Goal: Task Accomplishment & Management: Use online tool/utility

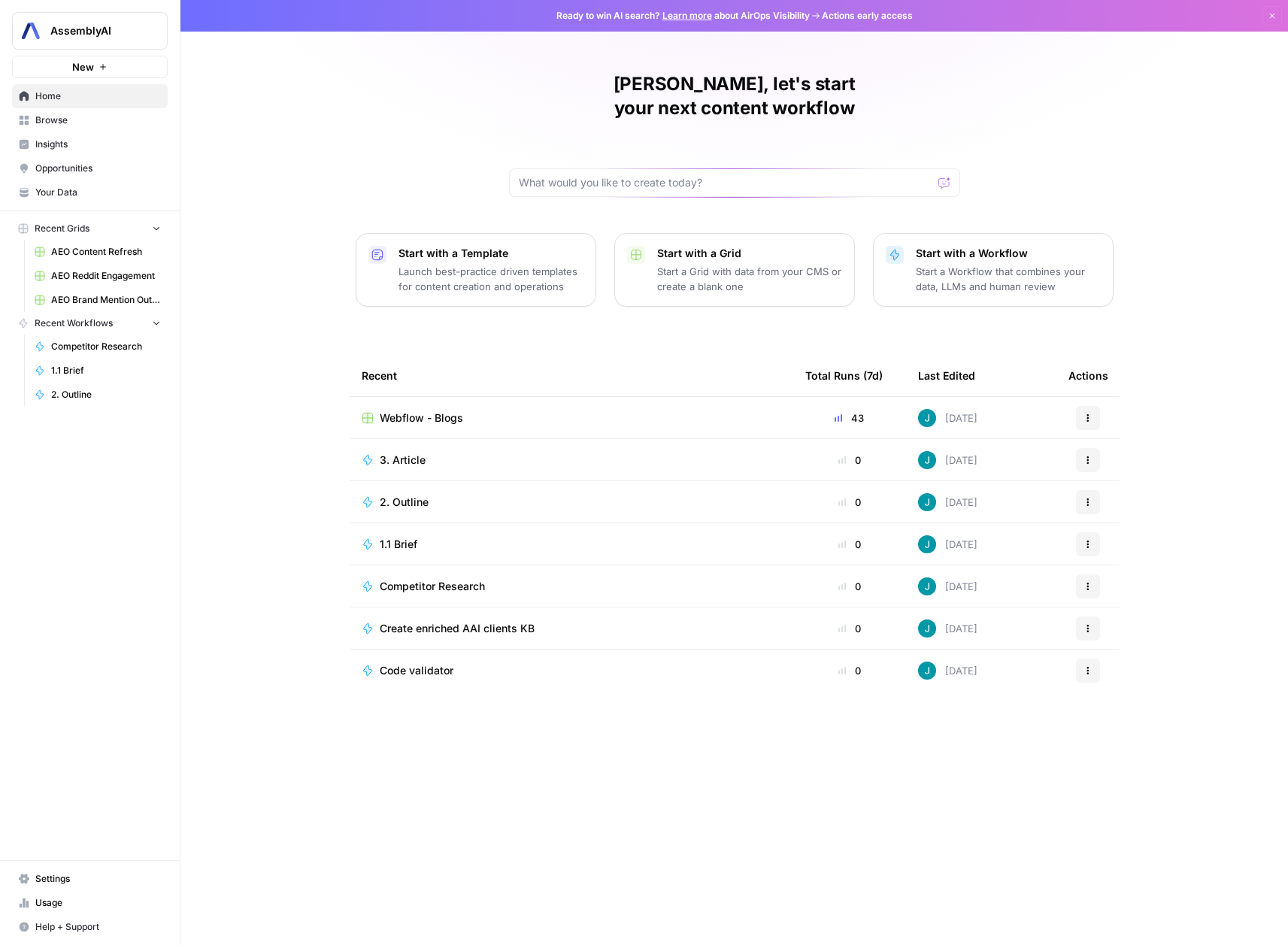
click at [87, 163] on span "Opportunities" at bounding box center [98, 169] width 126 height 14
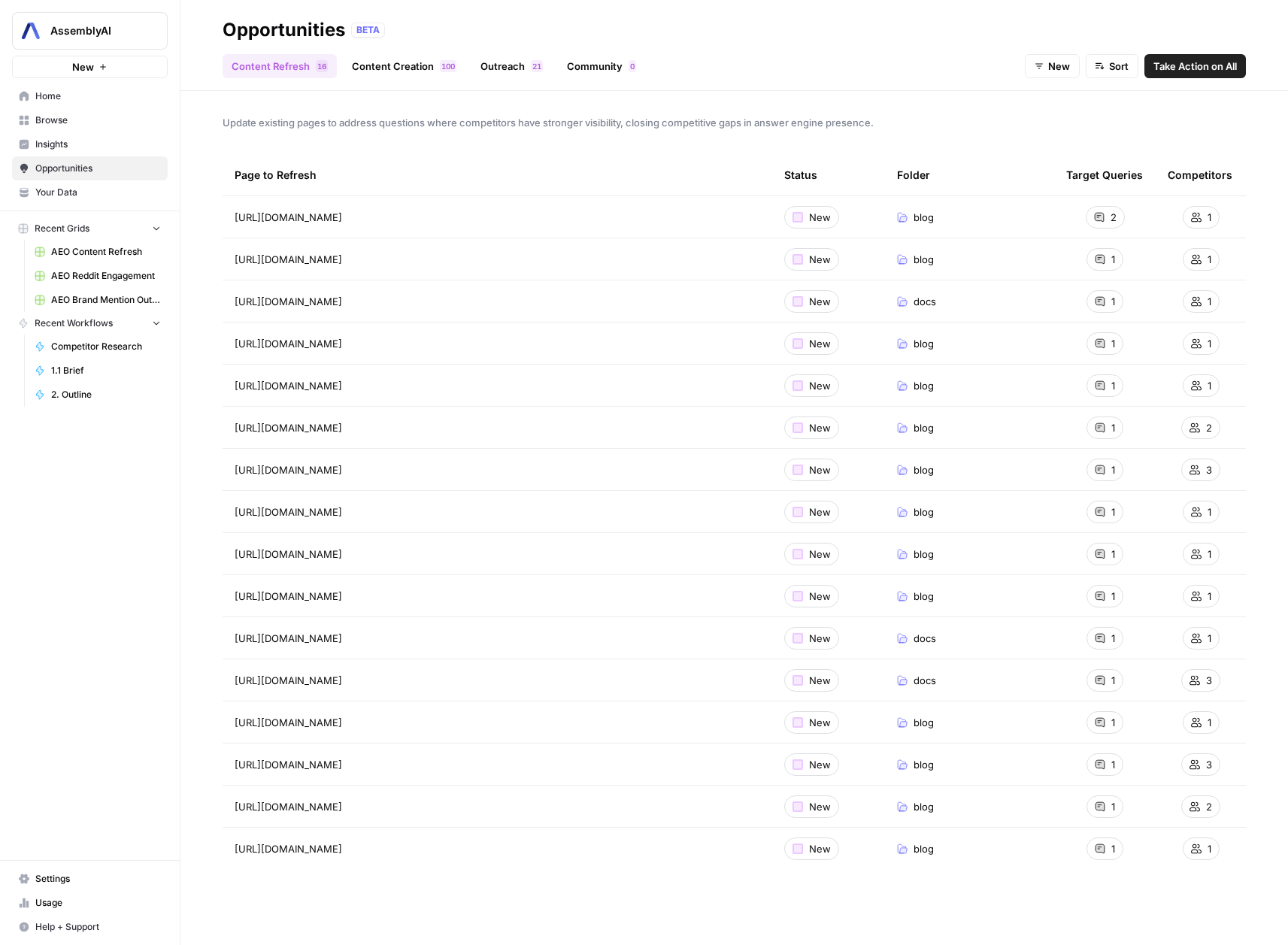
click at [66, 192] on span "Your Data" at bounding box center [98, 192] width 126 height 14
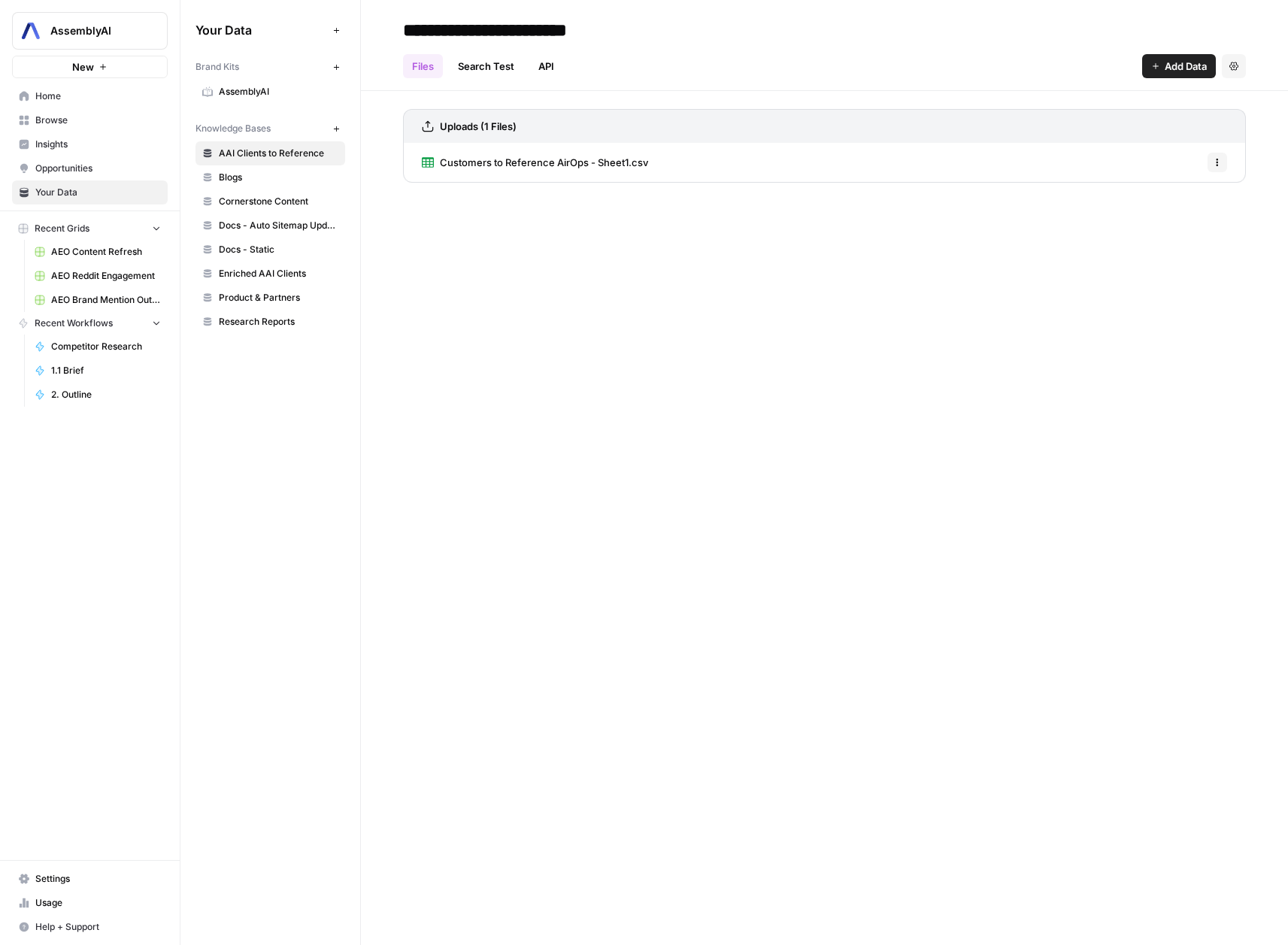
click at [63, 173] on span "Opportunities" at bounding box center [98, 169] width 126 height 14
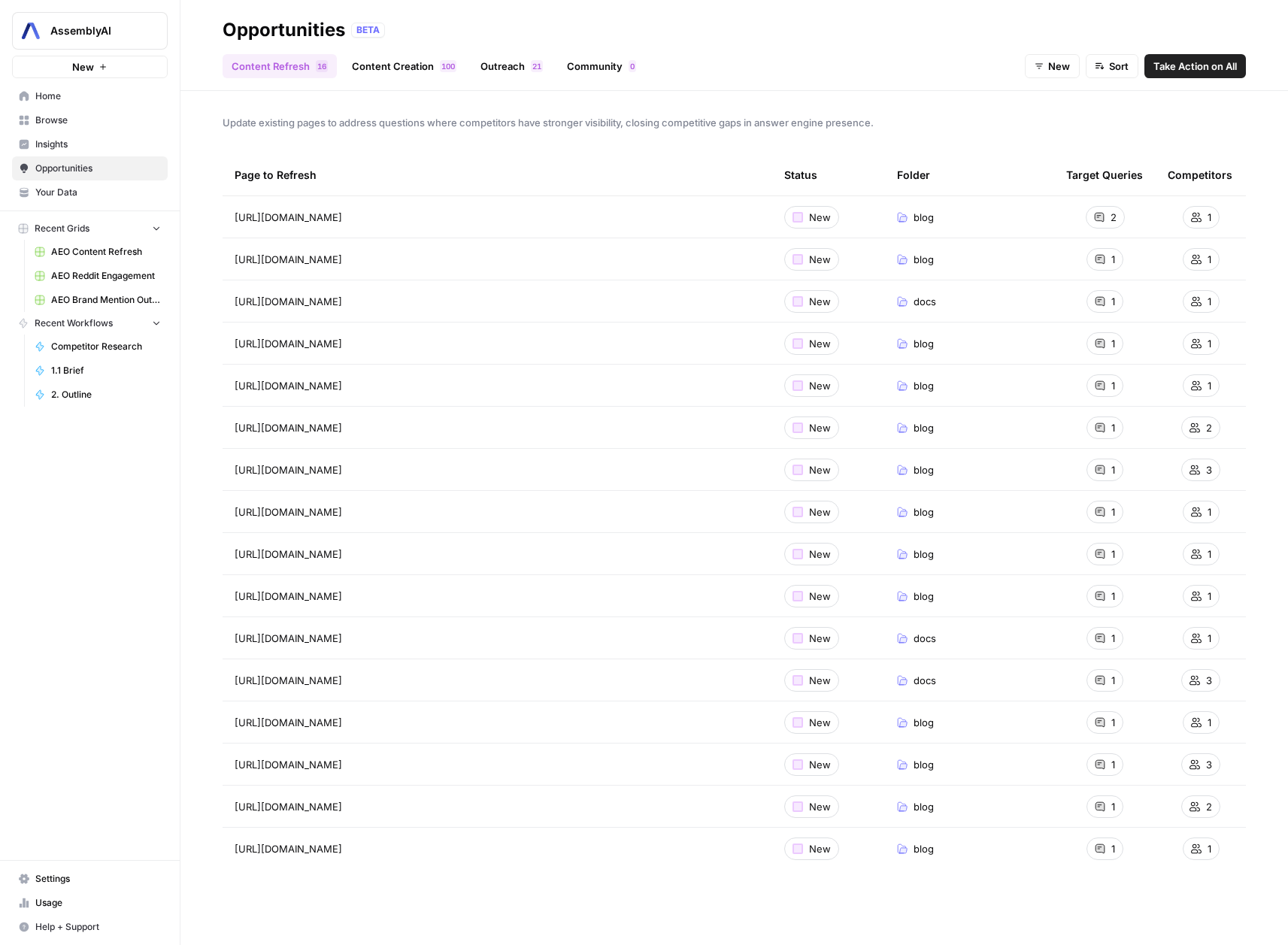
click at [422, 63] on link "Content Creation 0 0 1" at bounding box center [405, 66] width 123 height 24
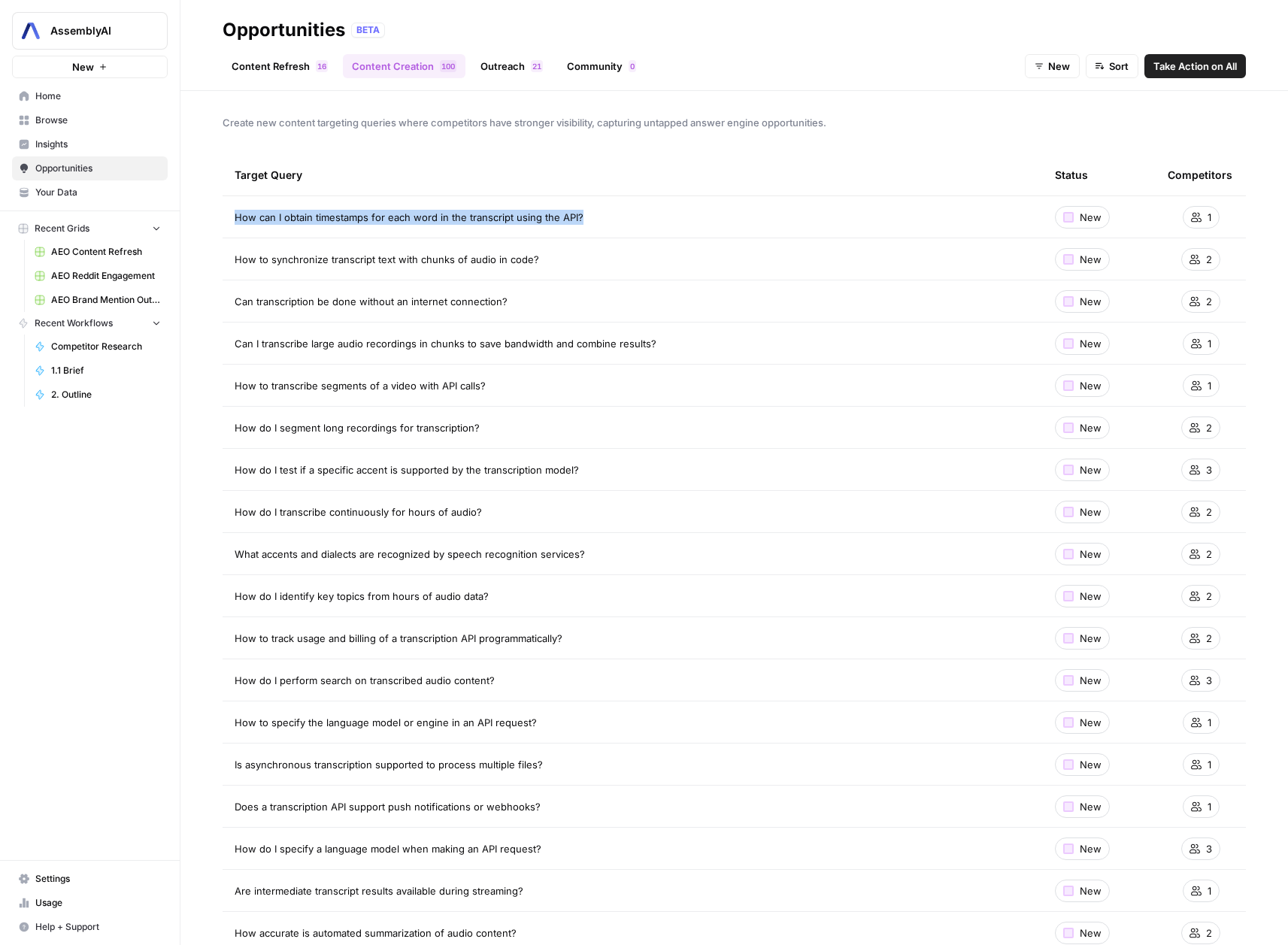
drag, startPoint x: 588, startPoint y: 218, endPoint x: 234, endPoint y: 220, distance: 354.0
click at [235, 220] on div "How can I obtain timestamps for each word in the transcript using the API?" at bounding box center [633, 217] width 797 height 15
click at [1206, 261] on span "2" at bounding box center [1209, 258] width 6 height 15
click at [475, 245] on td "How to synchronize transcript text with chunks of audio in code?" at bounding box center [632, 258] width 820 height 41
click at [511, 213] on span "How can I obtain timestamps for each word in the transcript using the API?" at bounding box center [410, 217] width 349 height 15
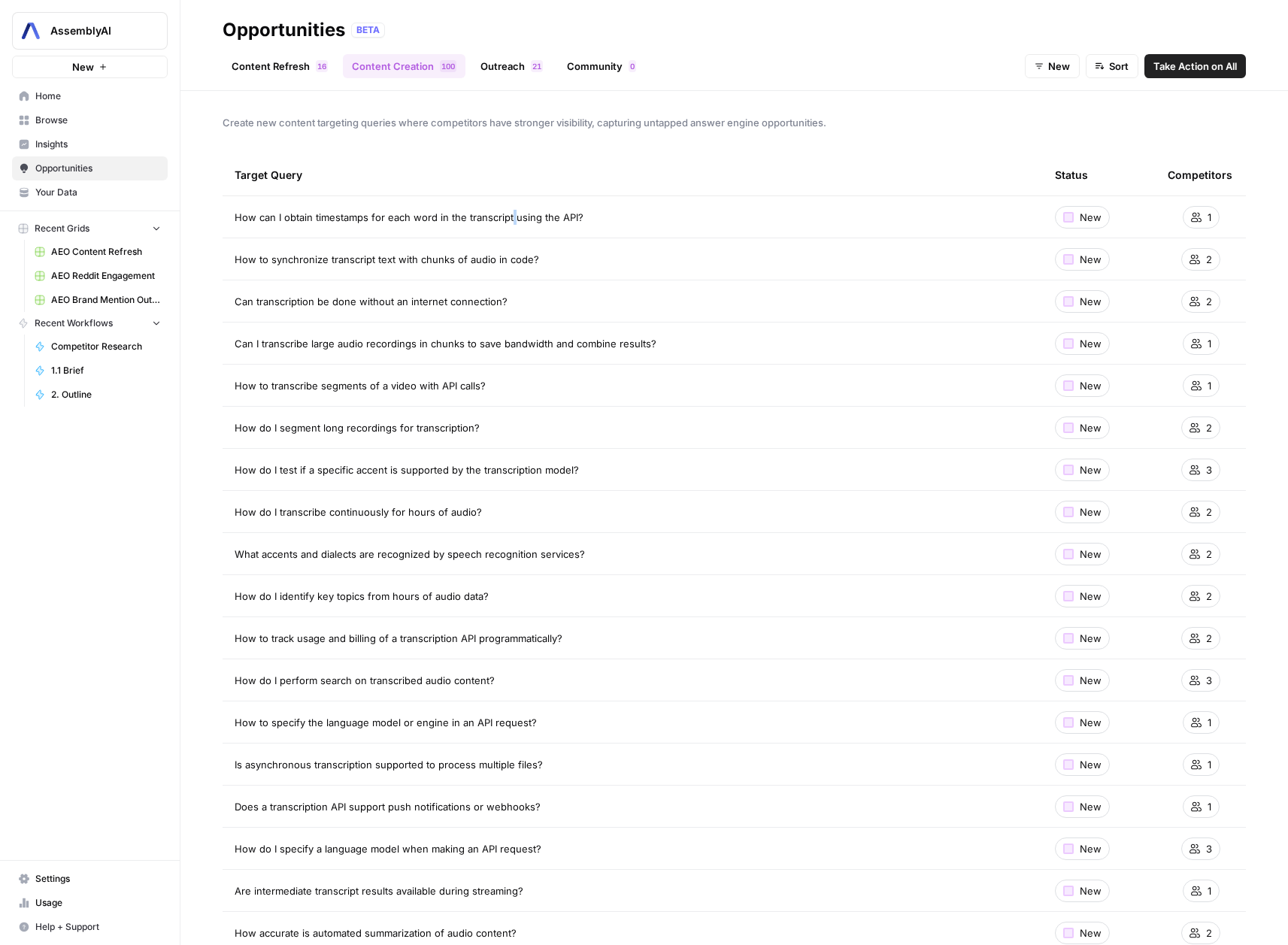
click at [511, 213] on span "How can I obtain timestamps for each word in the transcript using the API?" at bounding box center [410, 217] width 349 height 15
click at [1207, 222] on span "1" at bounding box center [1209, 217] width 4 height 15
click at [546, 199] on td "How can I obtain timestamps for each word in the transcript using the API?" at bounding box center [632, 217] width 820 height 41
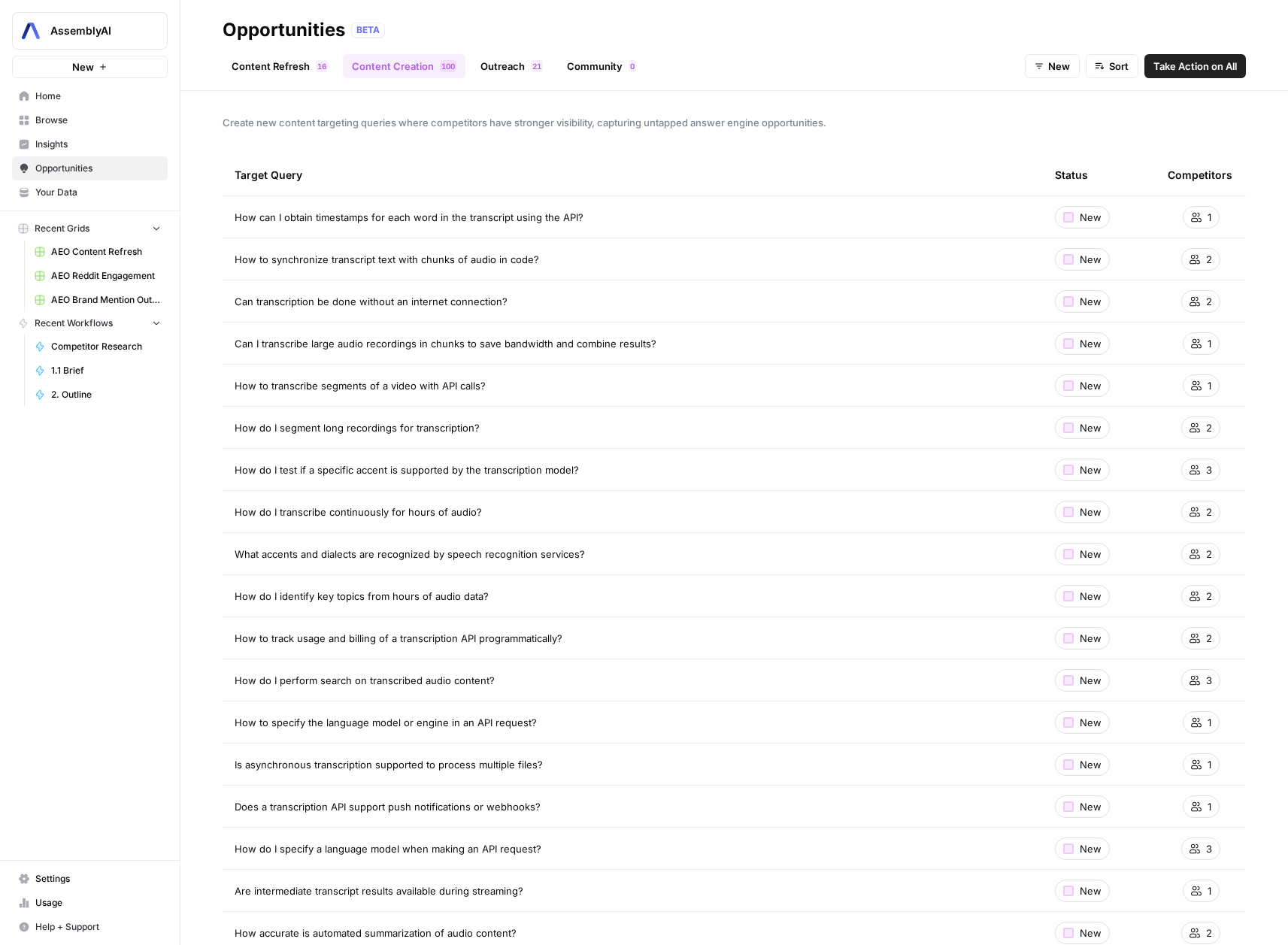
click at [543, 206] on td "How can I obtain timestamps for each word in the transcript using the API?" at bounding box center [632, 217] width 820 height 41
click at [479, 264] on span "How to synchronize transcript text with chunks of audio in code?" at bounding box center [387, 258] width 304 height 15
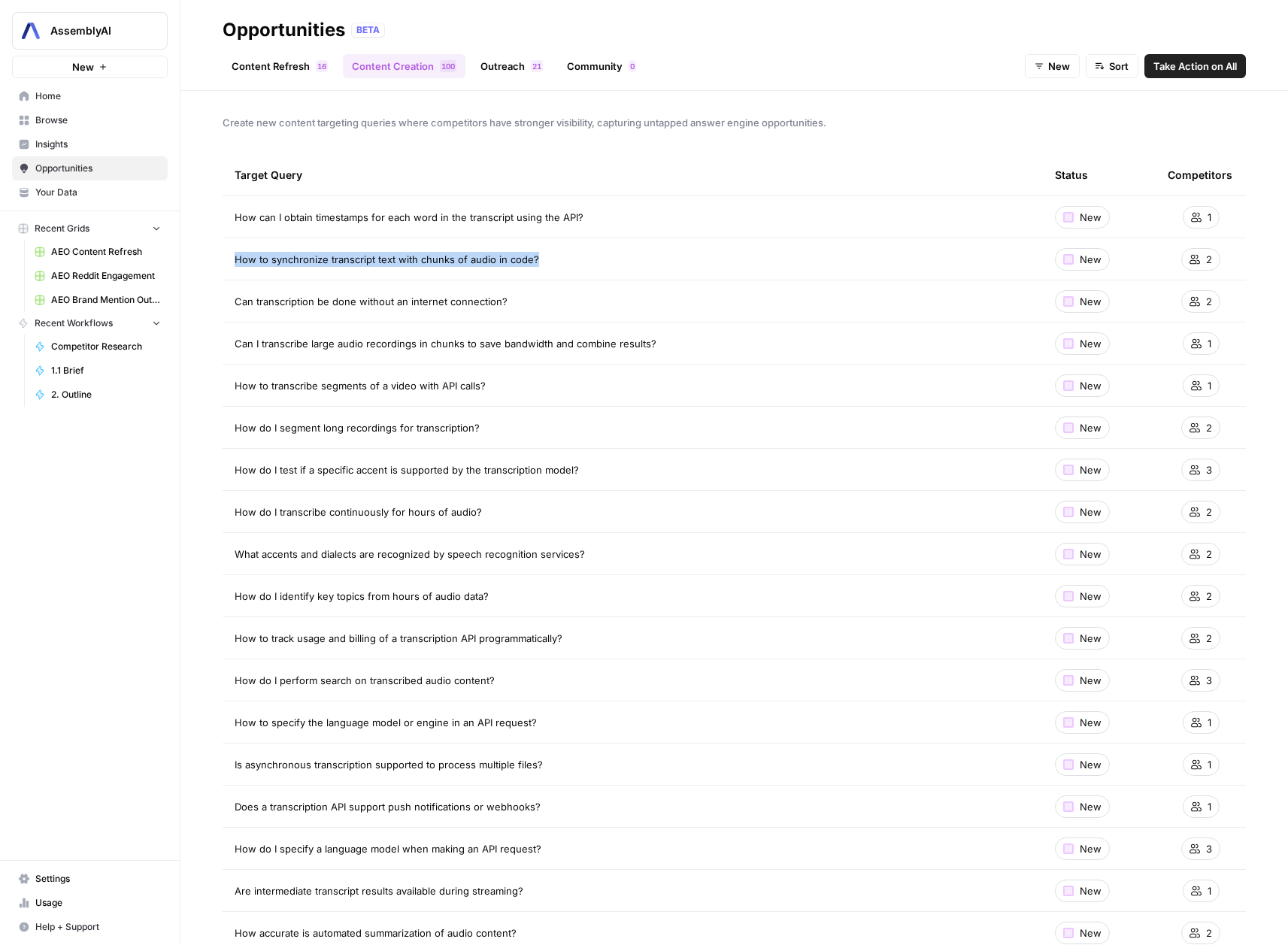
click at [479, 264] on span "How to synchronize transcript text with chunks of audio in code?" at bounding box center [387, 258] width 304 height 15
click at [273, 69] on link "Content Refresh 6 1" at bounding box center [279, 66] width 114 height 24
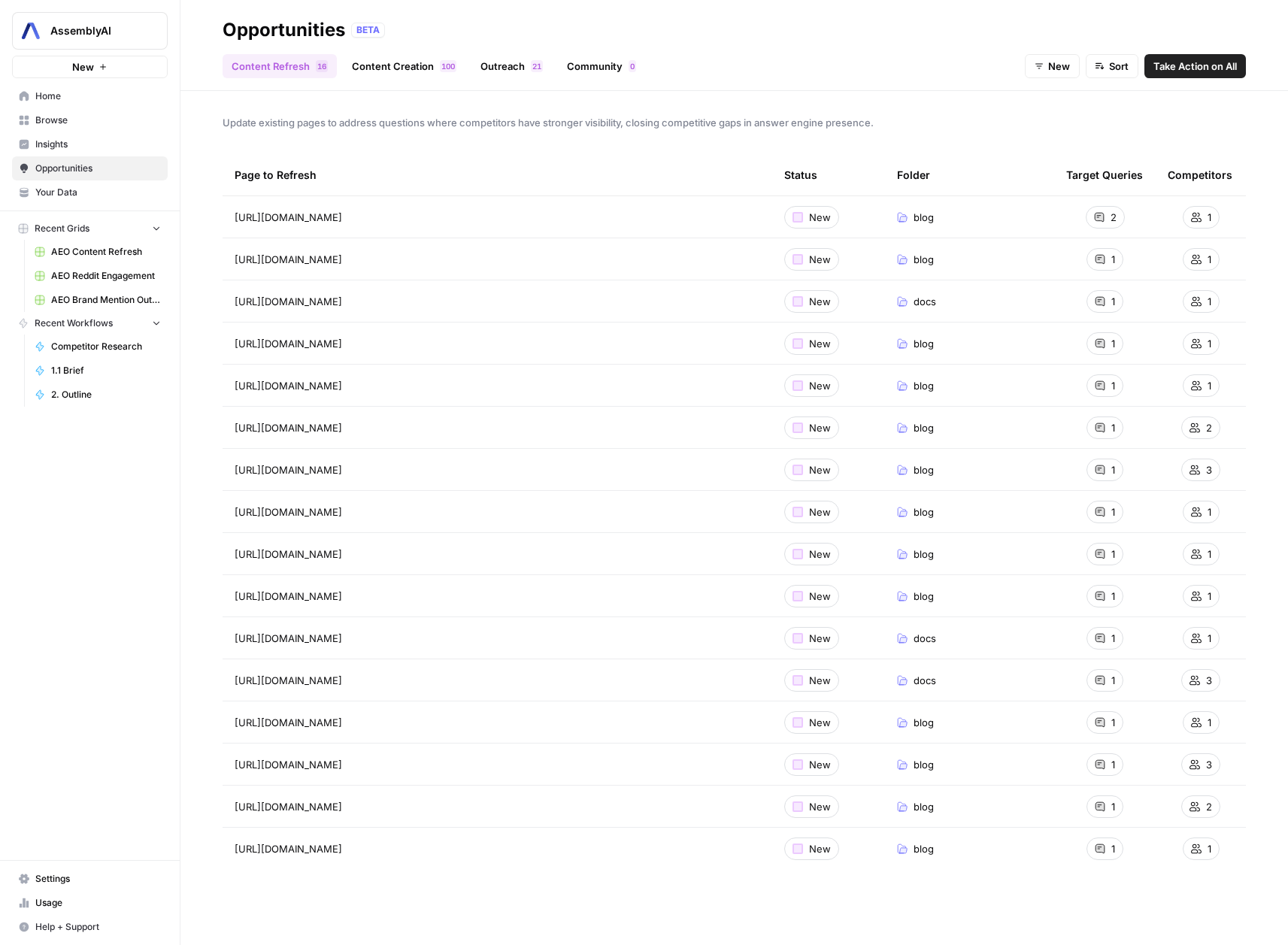
click at [1118, 221] on div "2" at bounding box center [1105, 217] width 39 height 22
click at [1108, 216] on div "2" at bounding box center [1105, 217] width 39 height 22
click at [576, 77] on link "Community 0" at bounding box center [601, 66] width 87 height 24
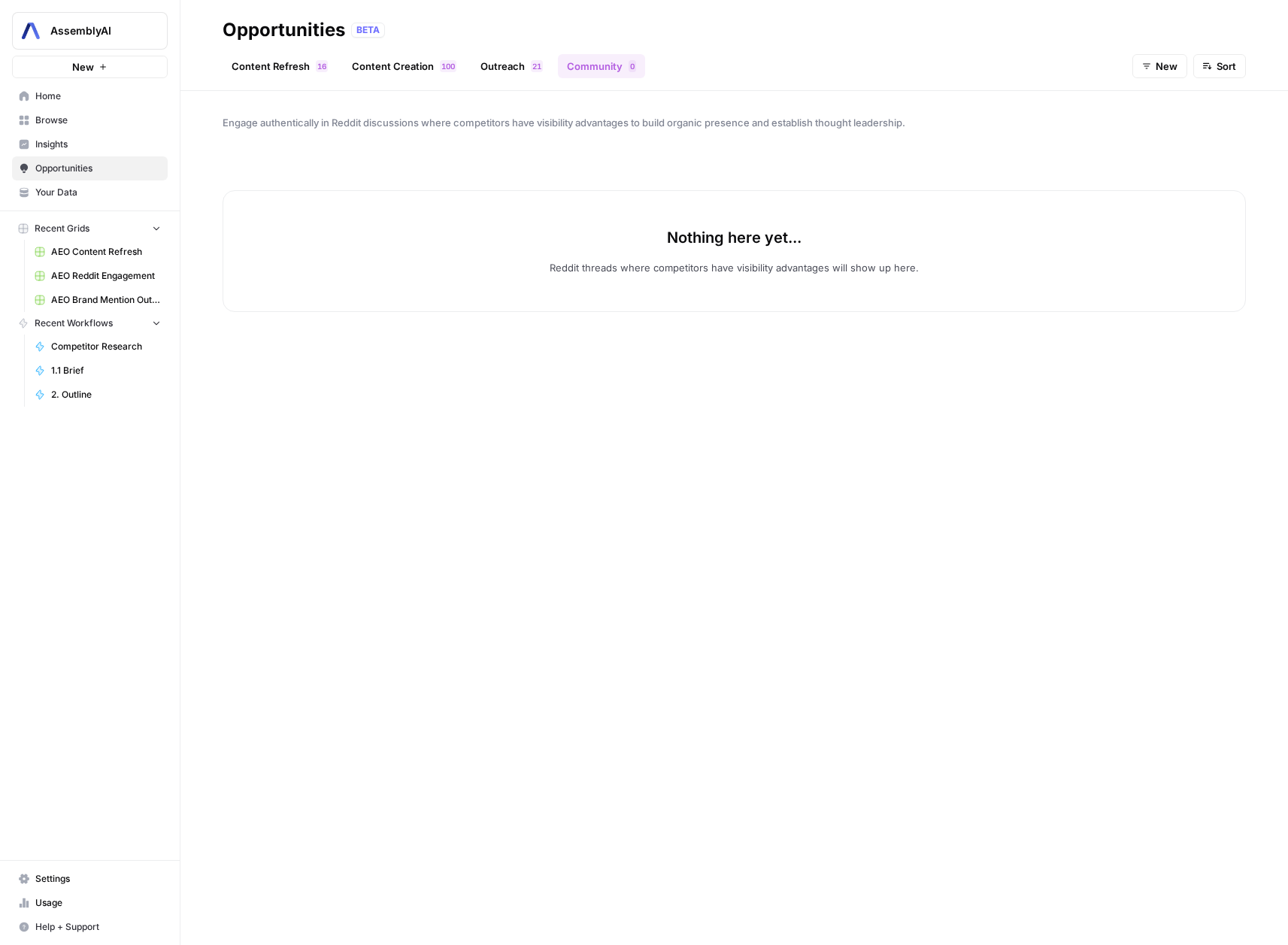
click at [479, 69] on link "Outreach 1 2" at bounding box center [511, 66] width 81 height 24
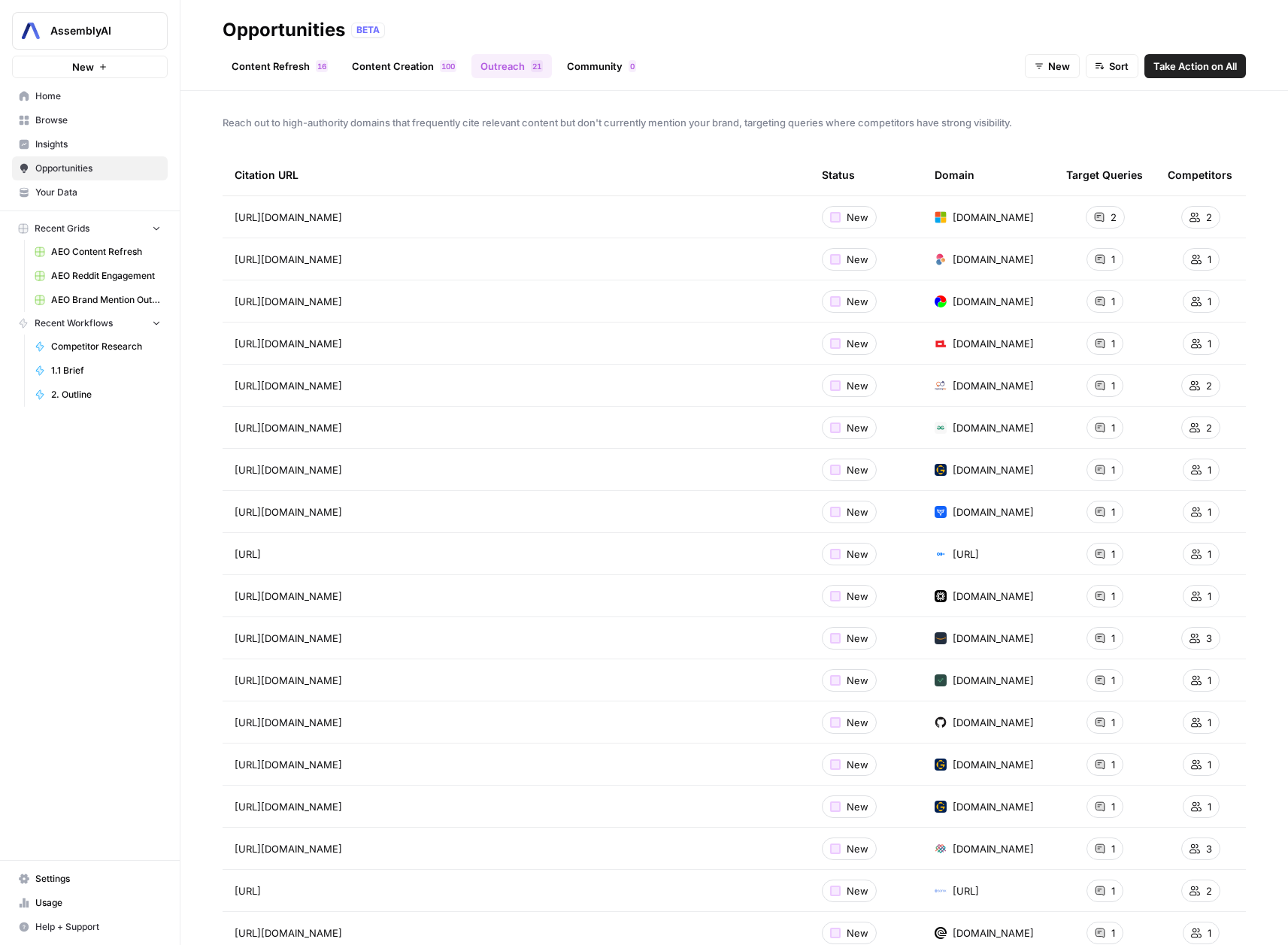
click at [94, 149] on span "Insights" at bounding box center [98, 144] width 126 height 14
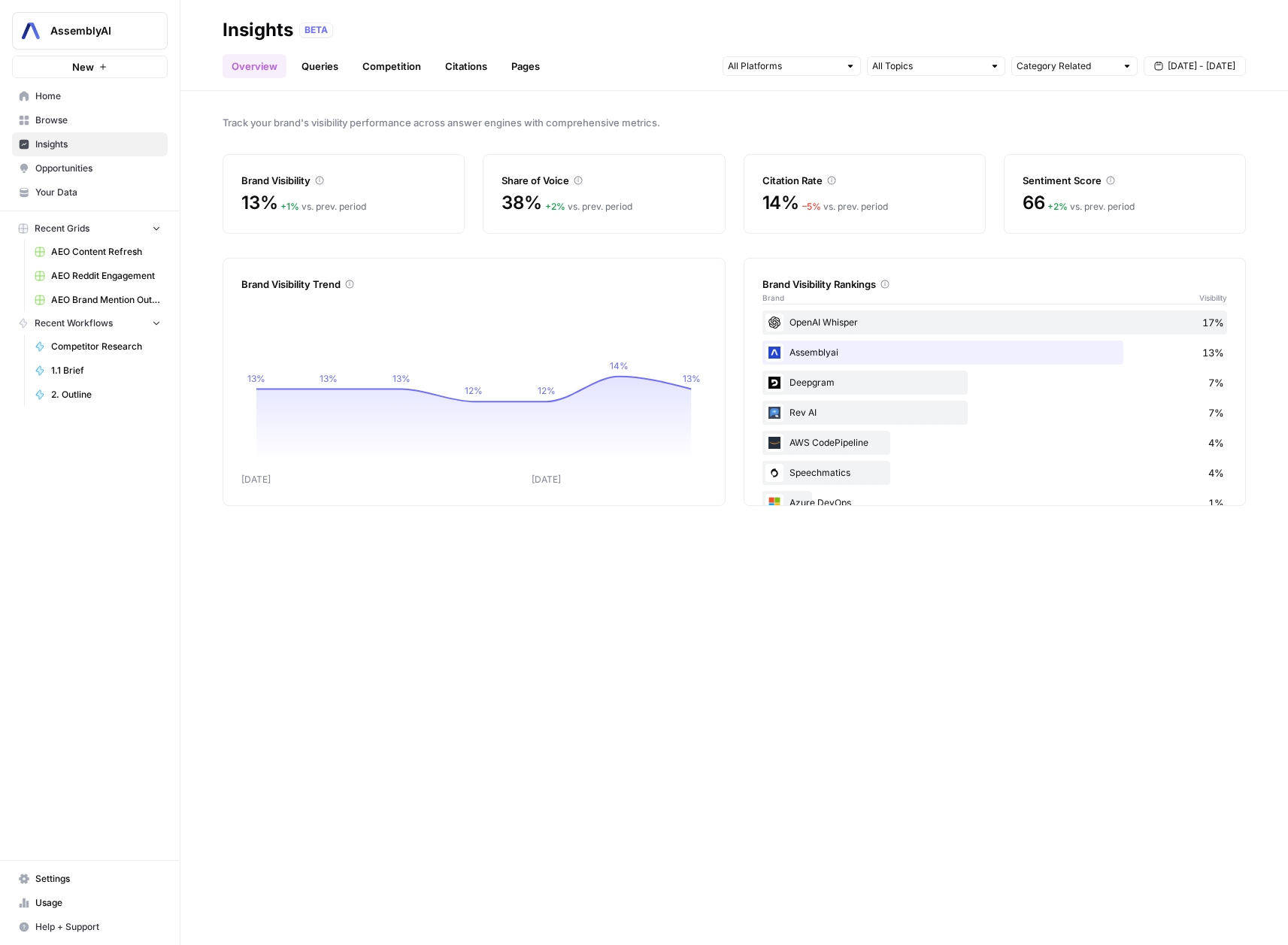
click at [313, 60] on link "Queries" at bounding box center [320, 66] width 55 height 24
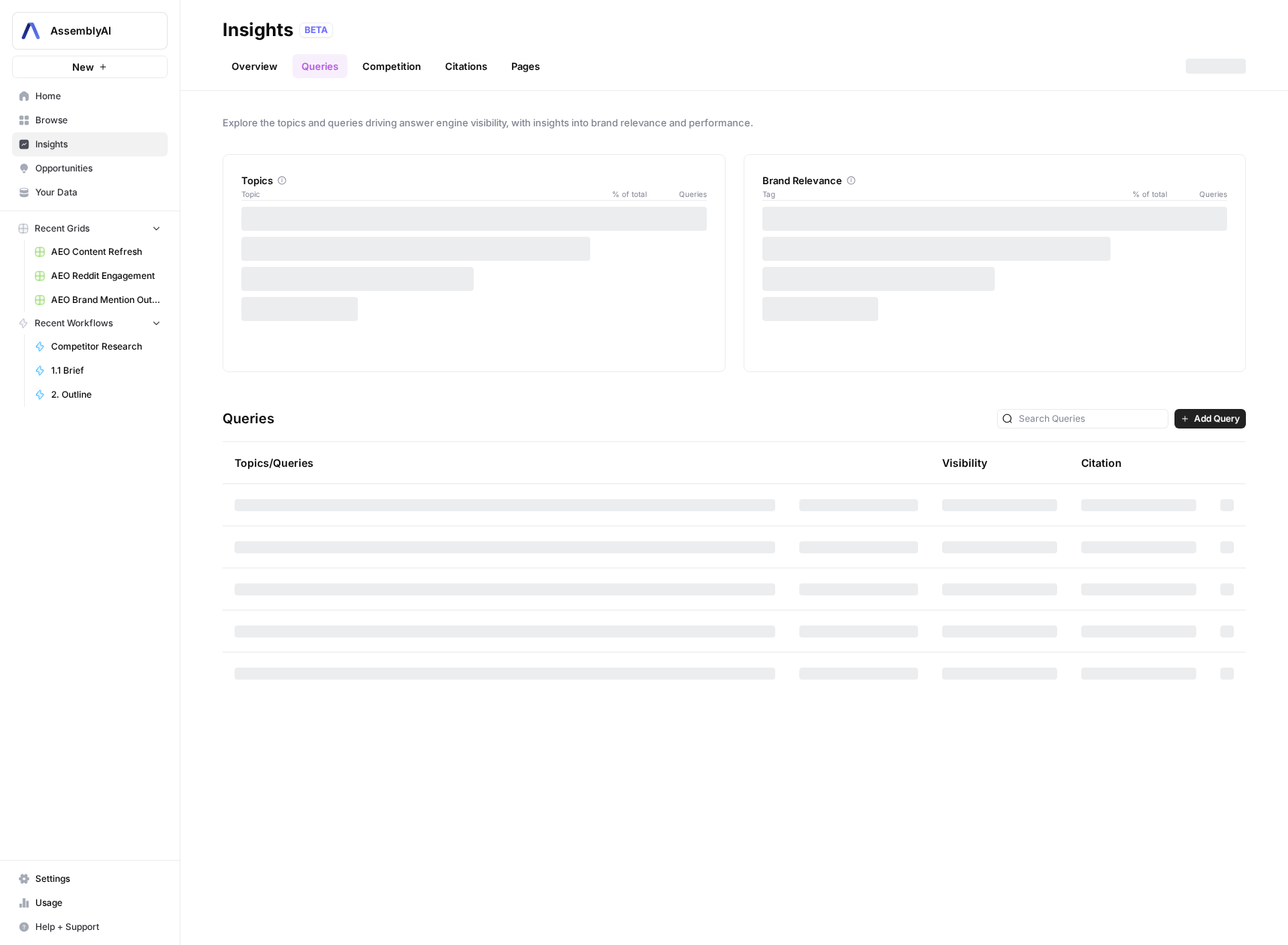
click at [272, 67] on link "Overview" at bounding box center [254, 66] width 64 height 24
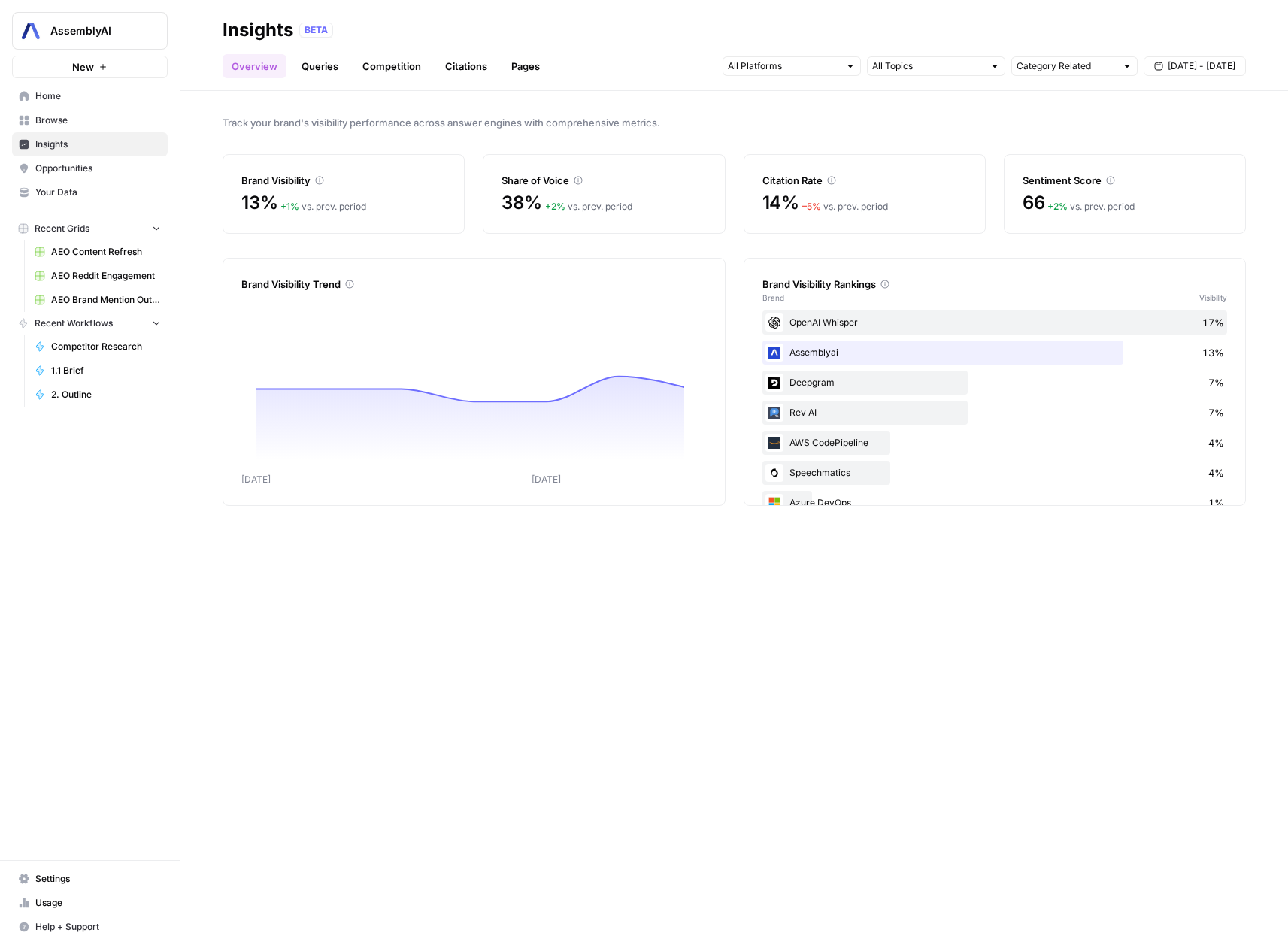
click at [310, 68] on link "Queries" at bounding box center [320, 66] width 55 height 24
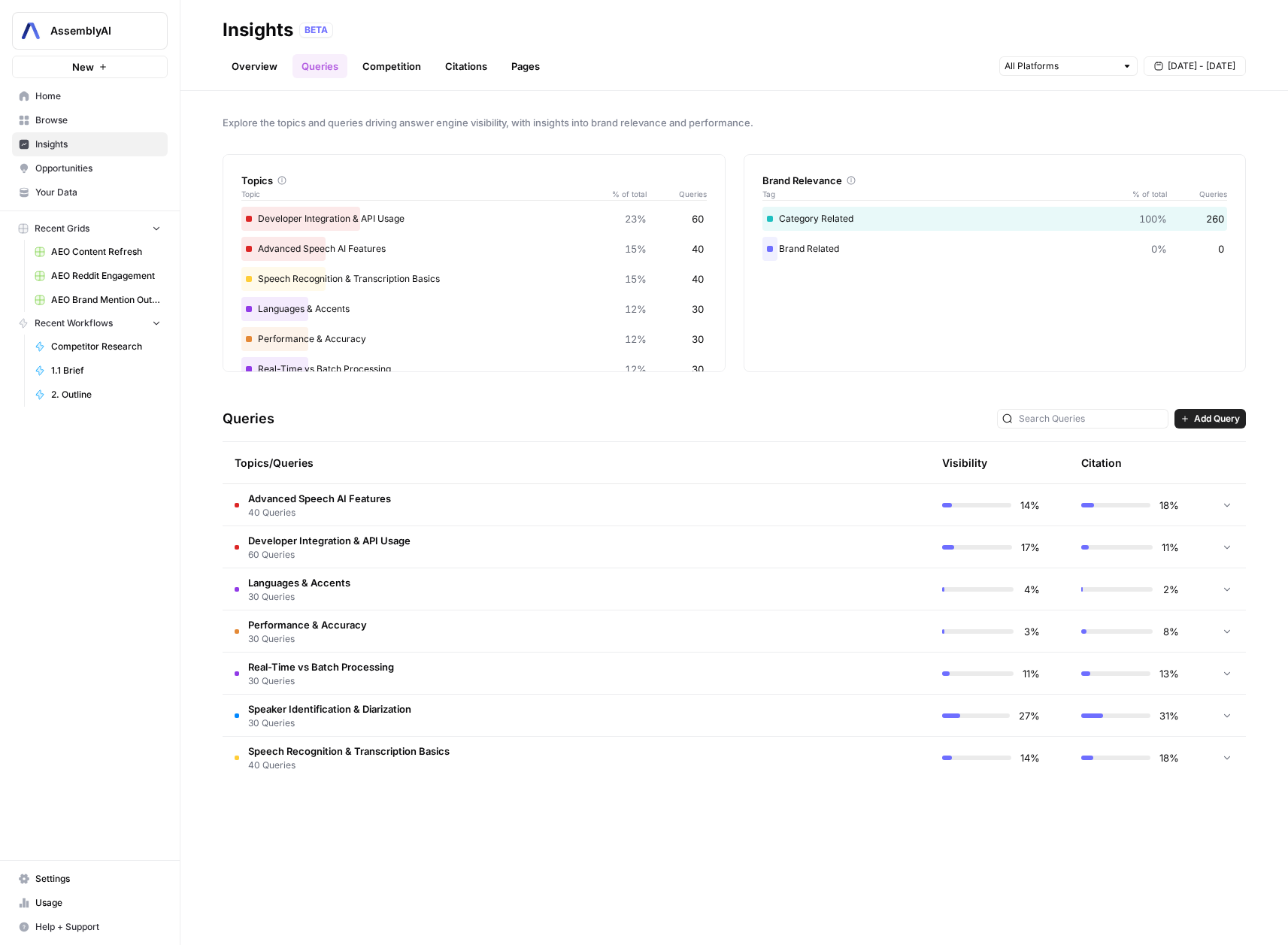
click at [584, 497] on td "Advanced Speech AI Features 40 Queries" at bounding box center [504, 505] width 565 height 41
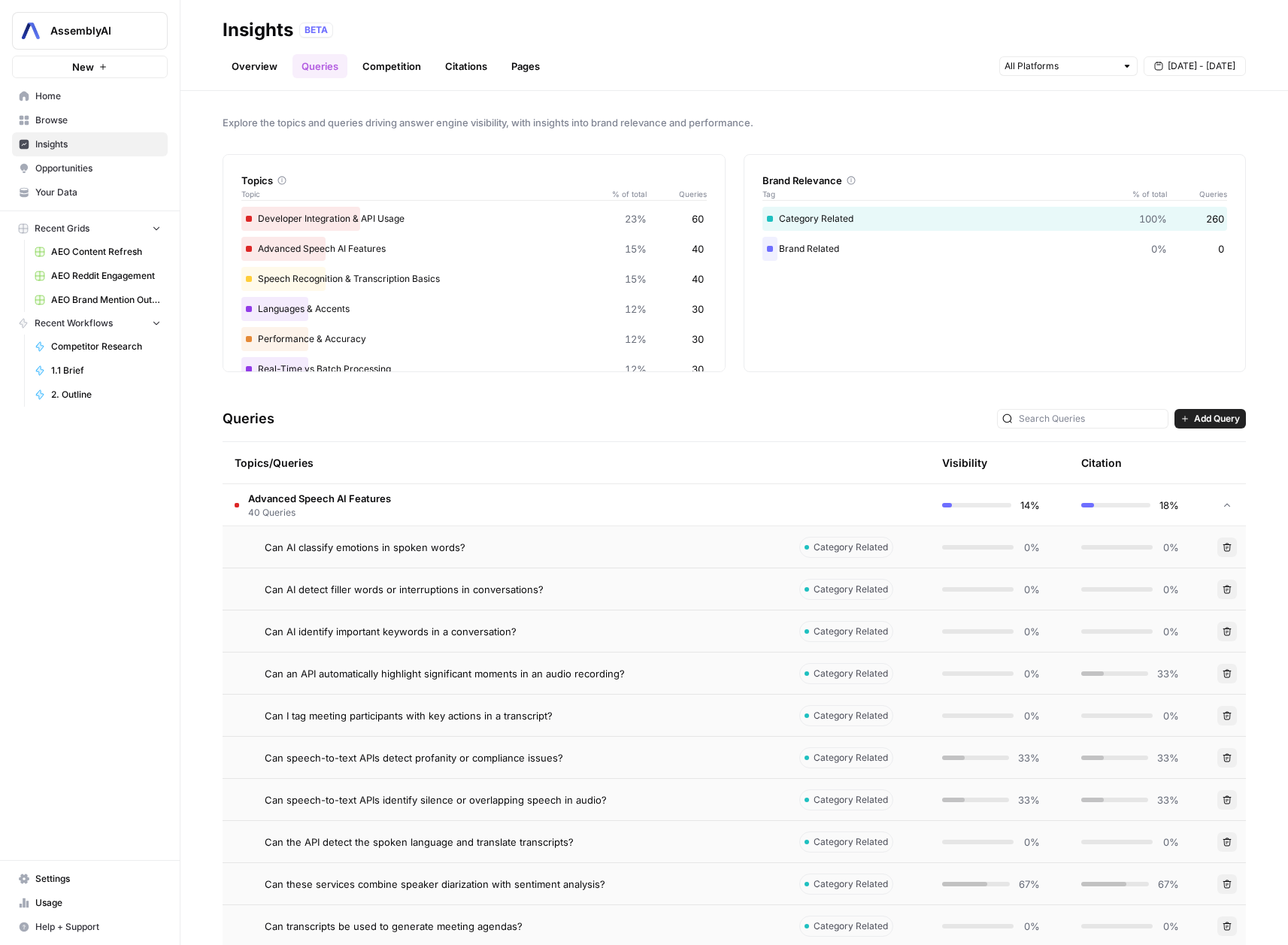
click at [475, 508] on td "Advanced Speech AI Features 40 Queries" at bounding box center [504, 505] width 565 height 41
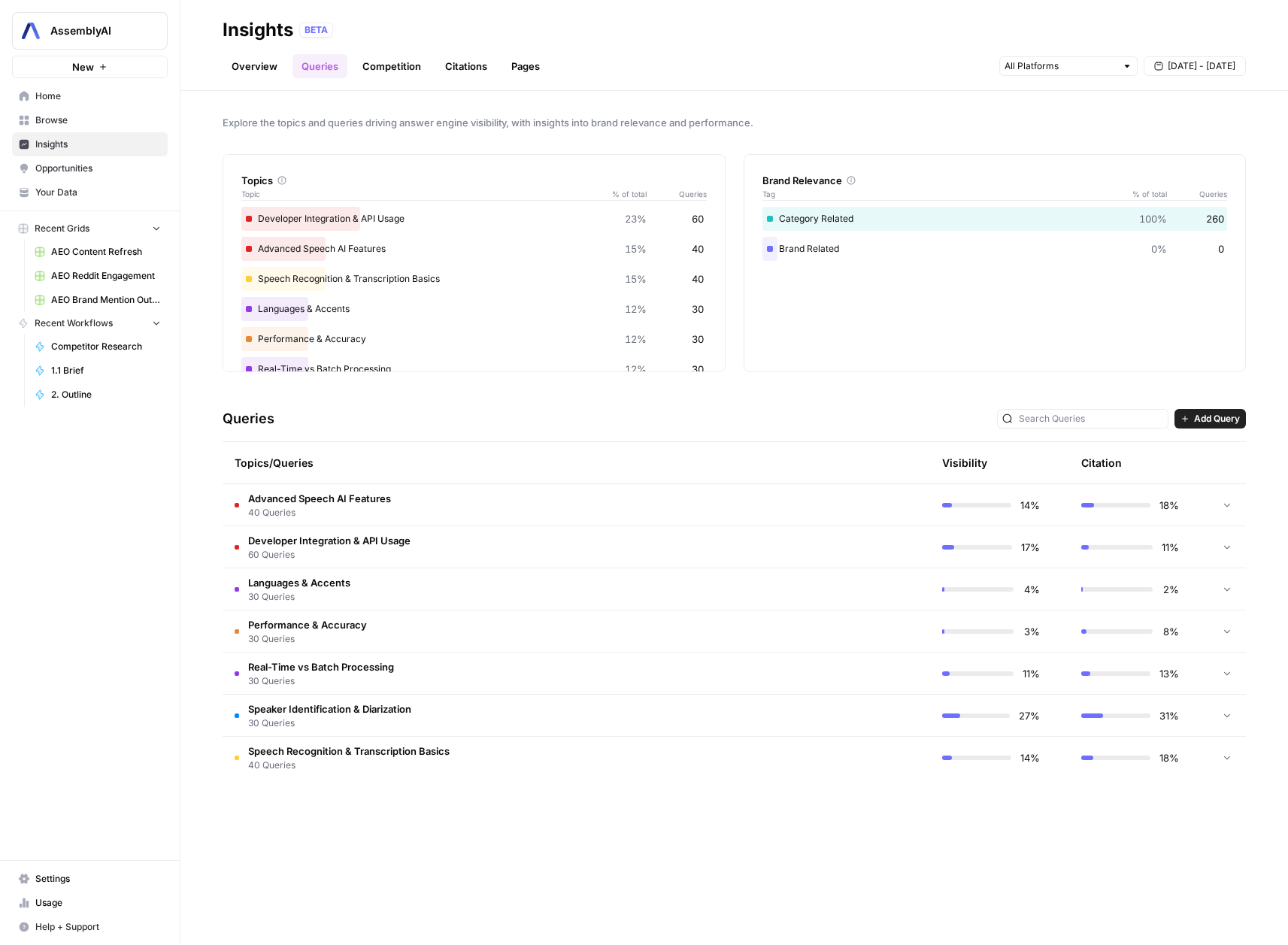
click at [397, 59] on link "Competition" at bounding box center [391, 66] width 77 height 24
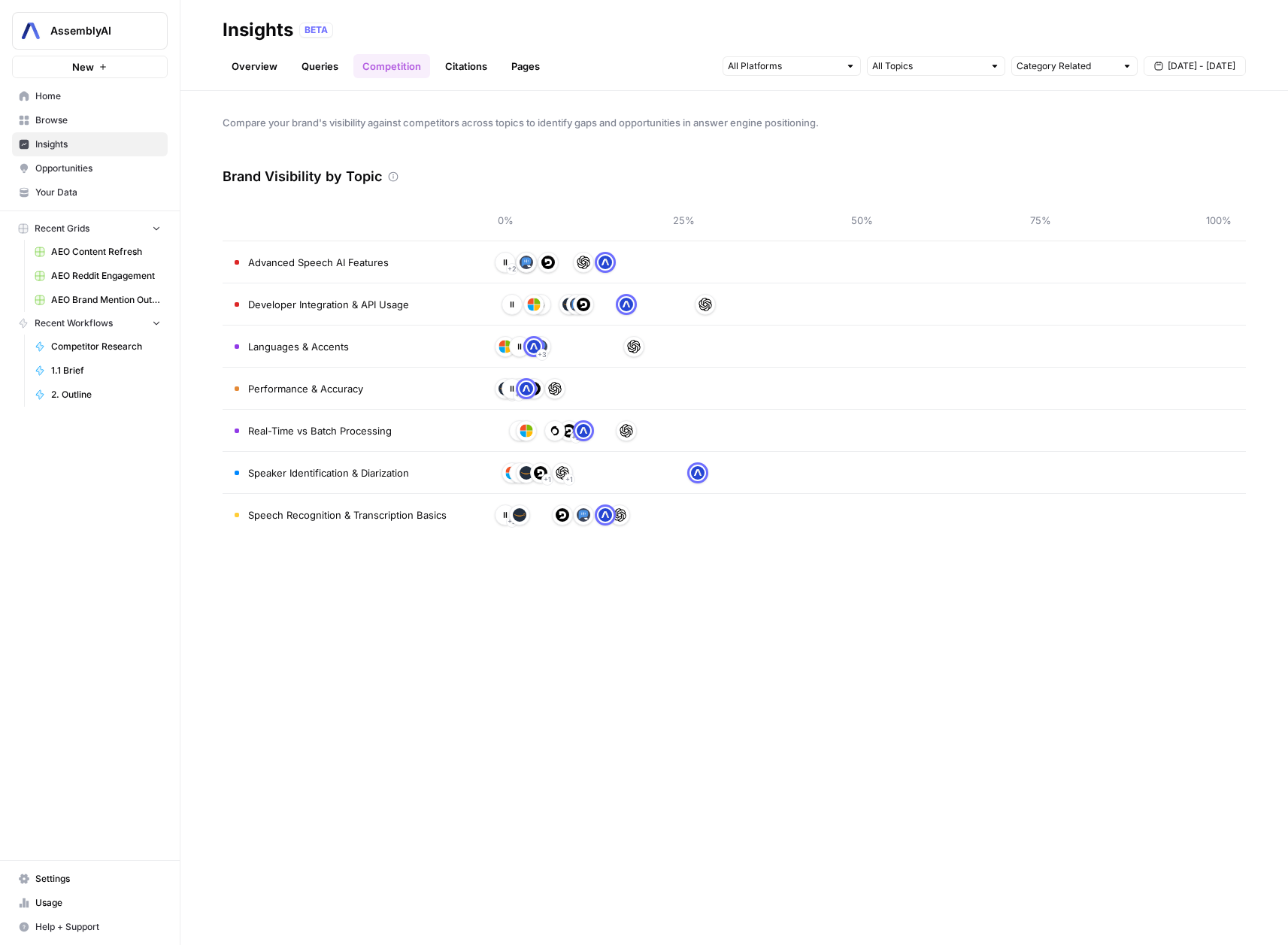
click at [431, 57] on ul "Overview Queries Competition Citations Pages" at bounding box center [385, 66] width 327 height 24
click at [466, 71] on link "Citations" at bounding box center [466, 66] width 60 height 24
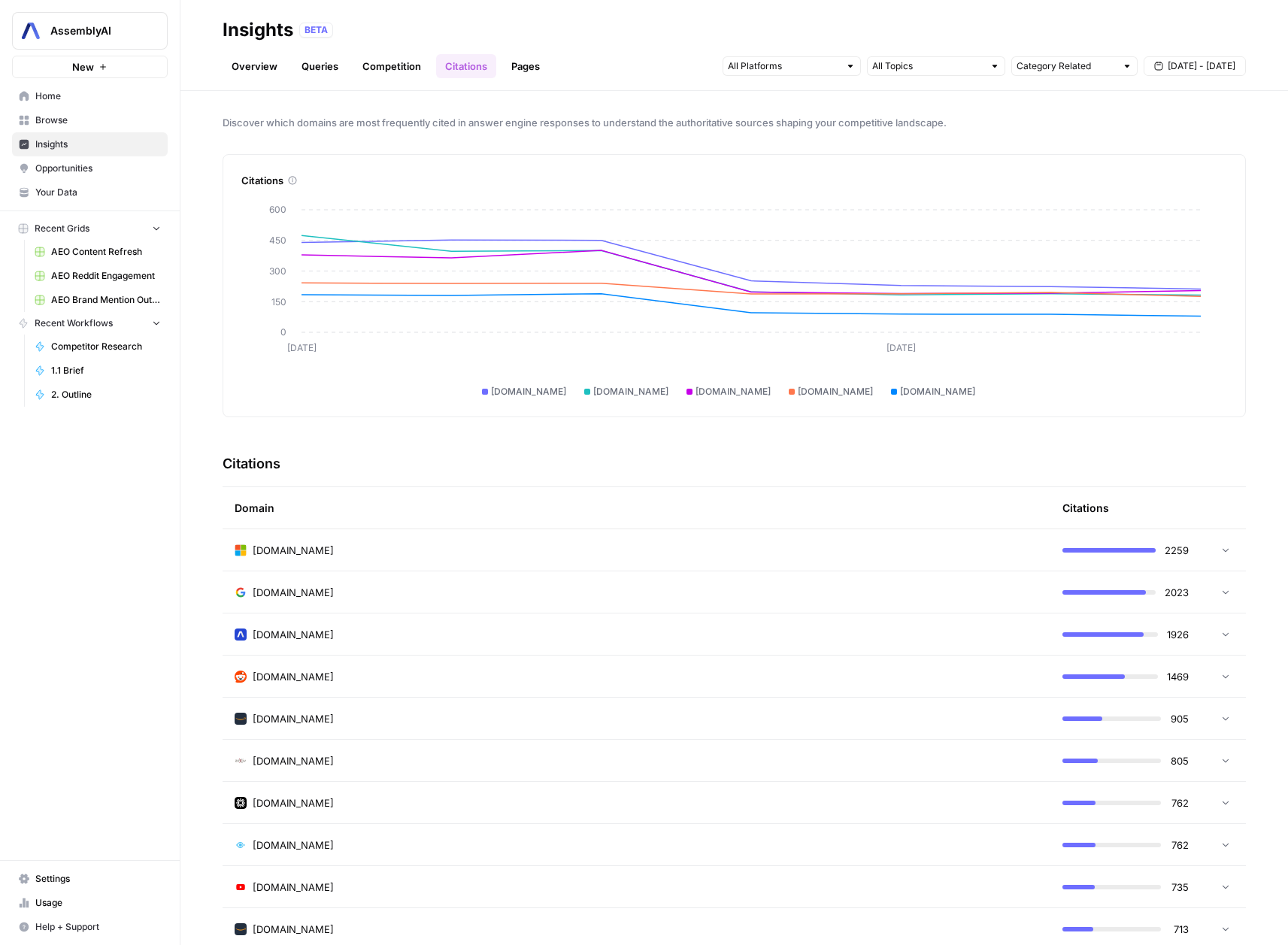
click at [520, 66] on link "Pages" at bounding box center [526, 66] width 47 height 24
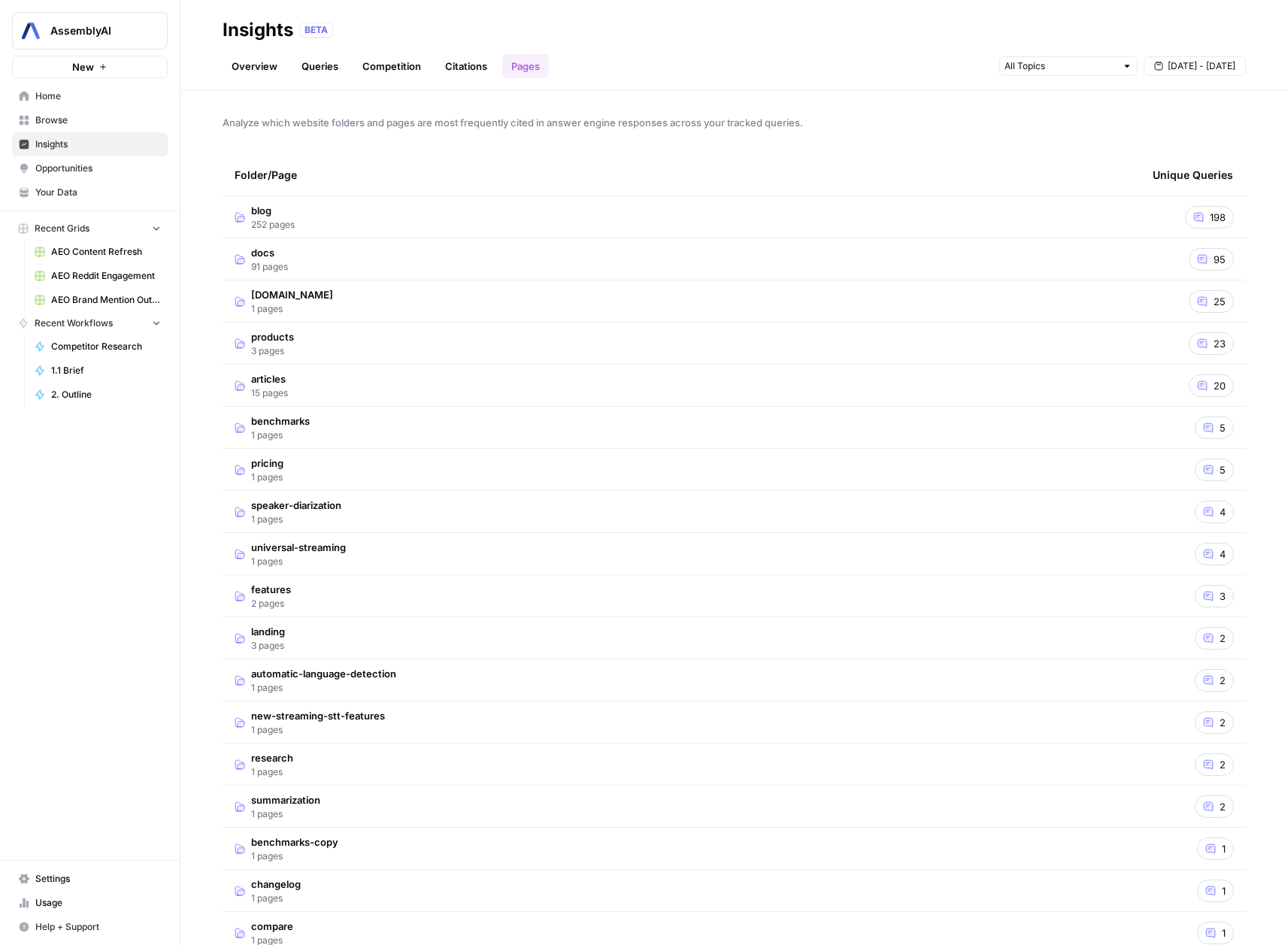
click at [409, 62] on link "Competition" at bounding box center [391, 66] width 77 height 24
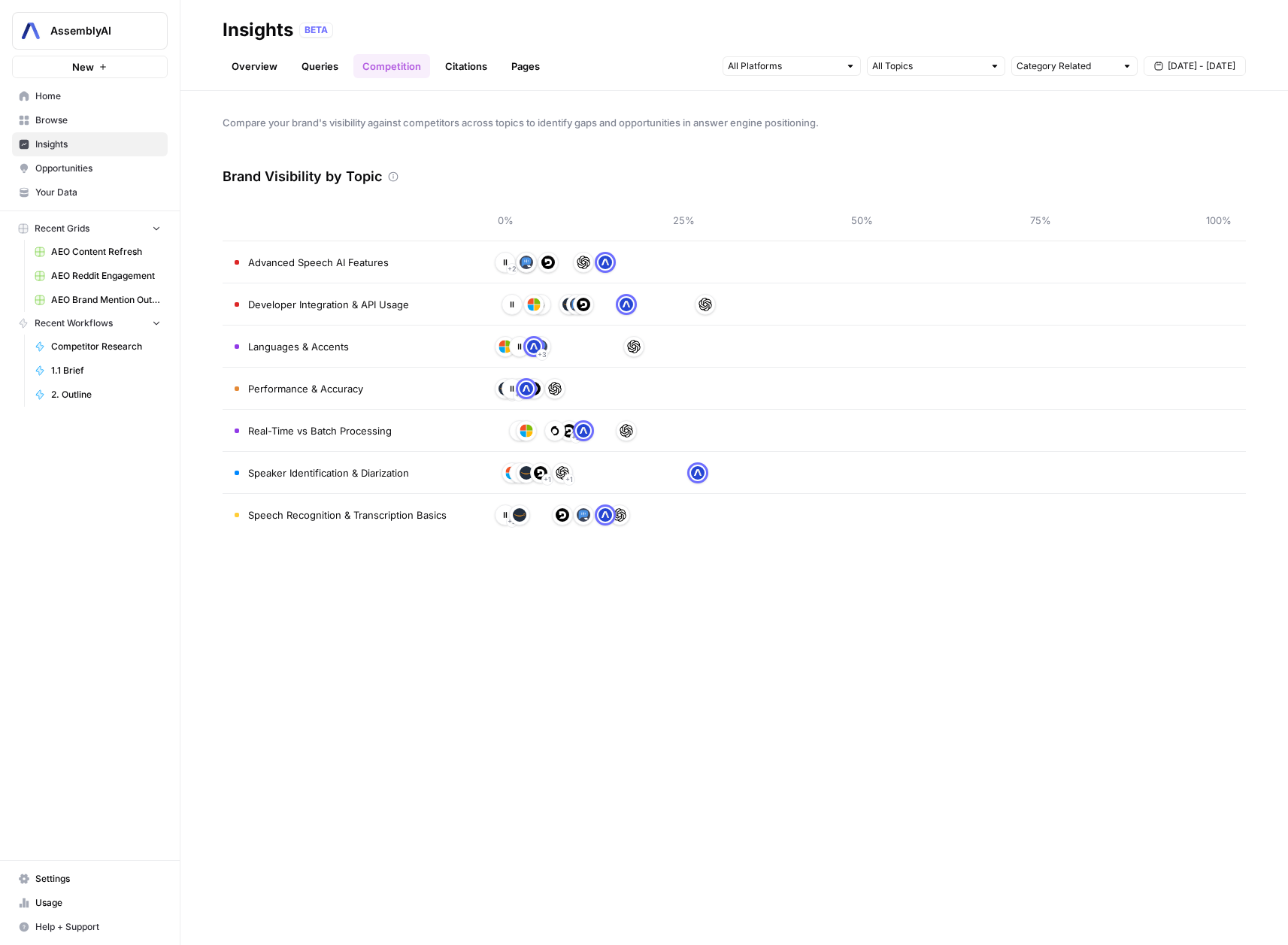
click at [327, 66] on link "Queries" at bounding box center [320, 66] width 55 height 24
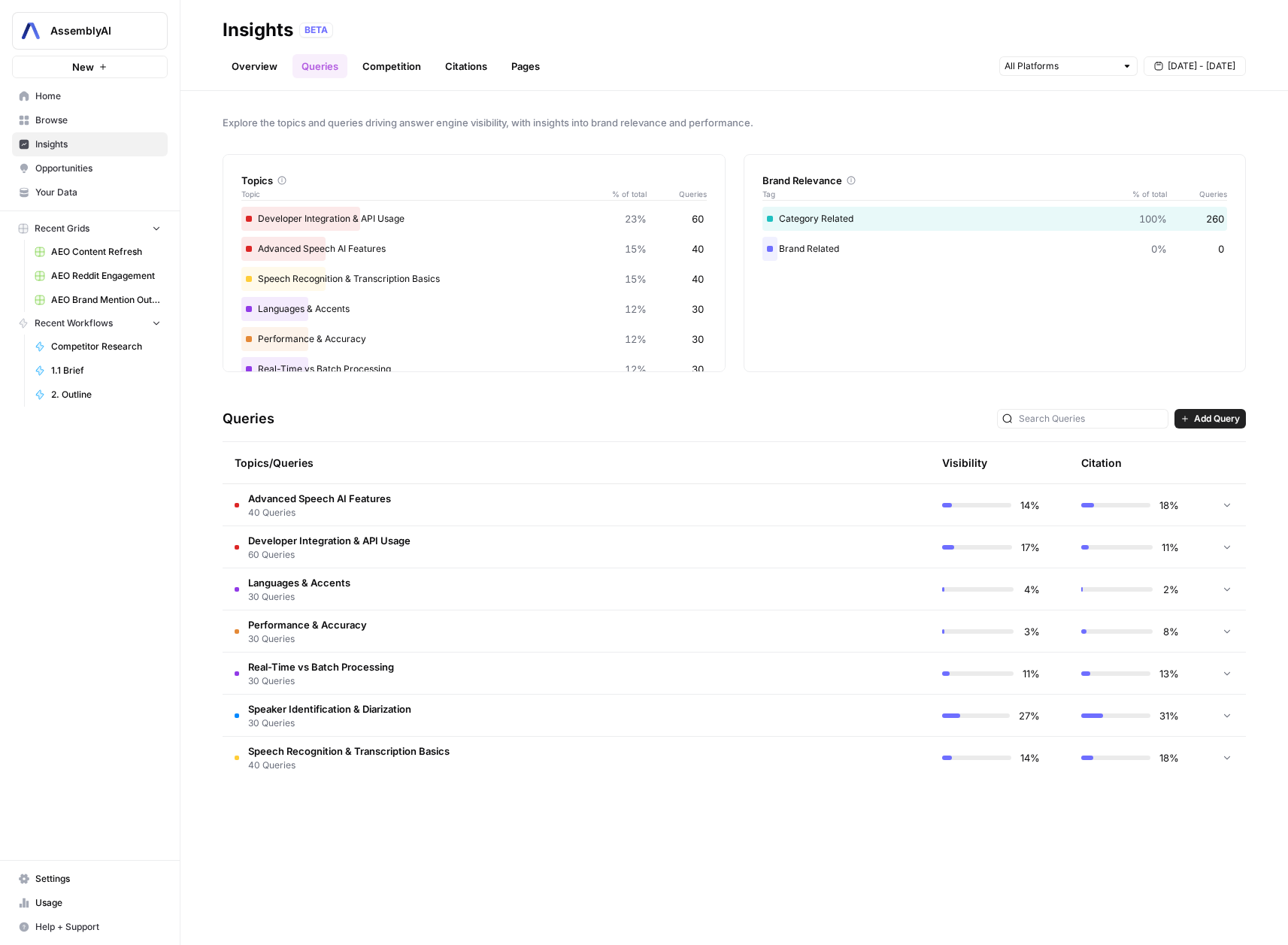
click at [587, 749] on td "Speech Recognition & Transcription Basics 40 Queries" at bounding box center [504, 758] width 565 height 42
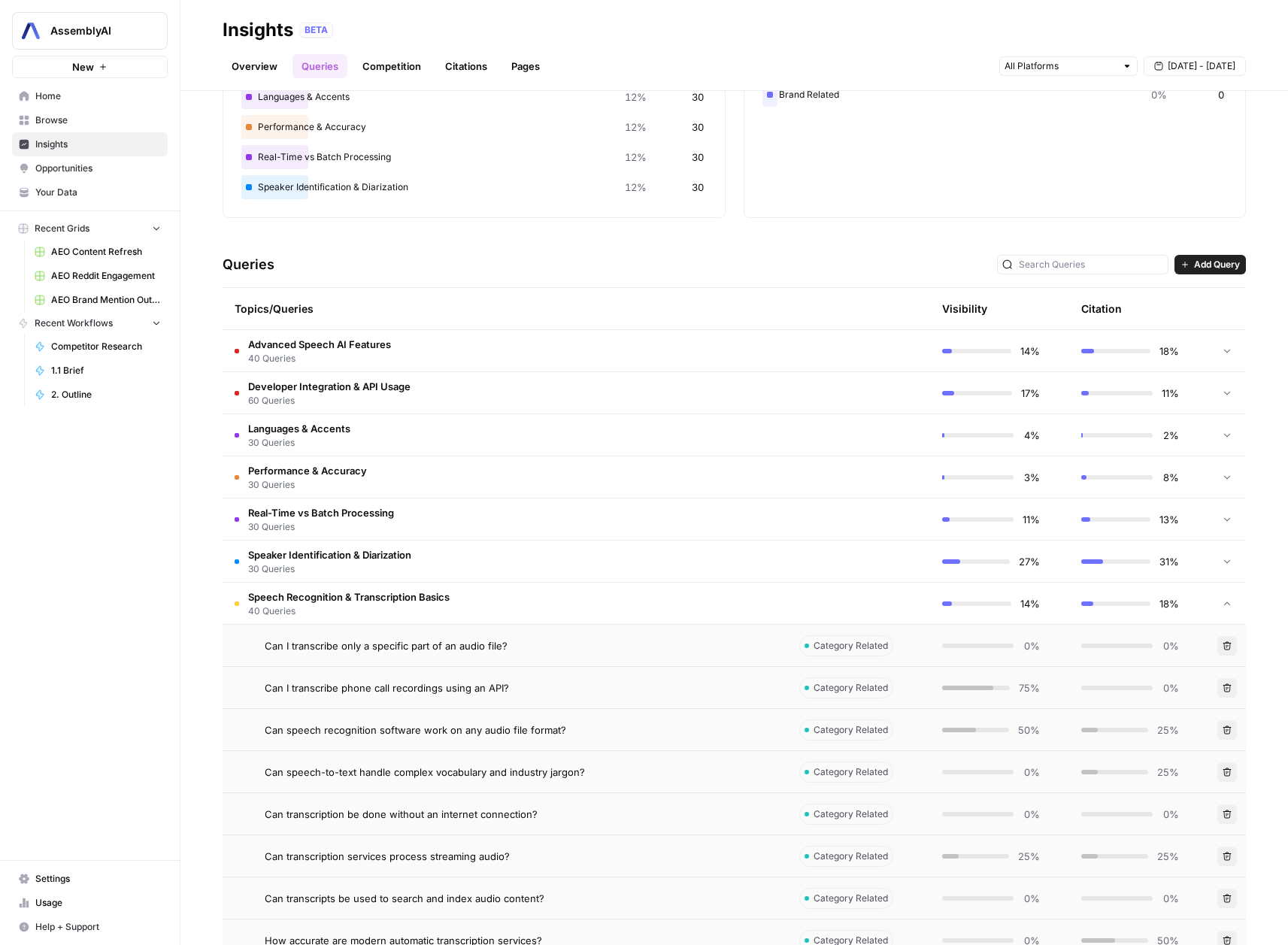
scroll to position [150, 0]
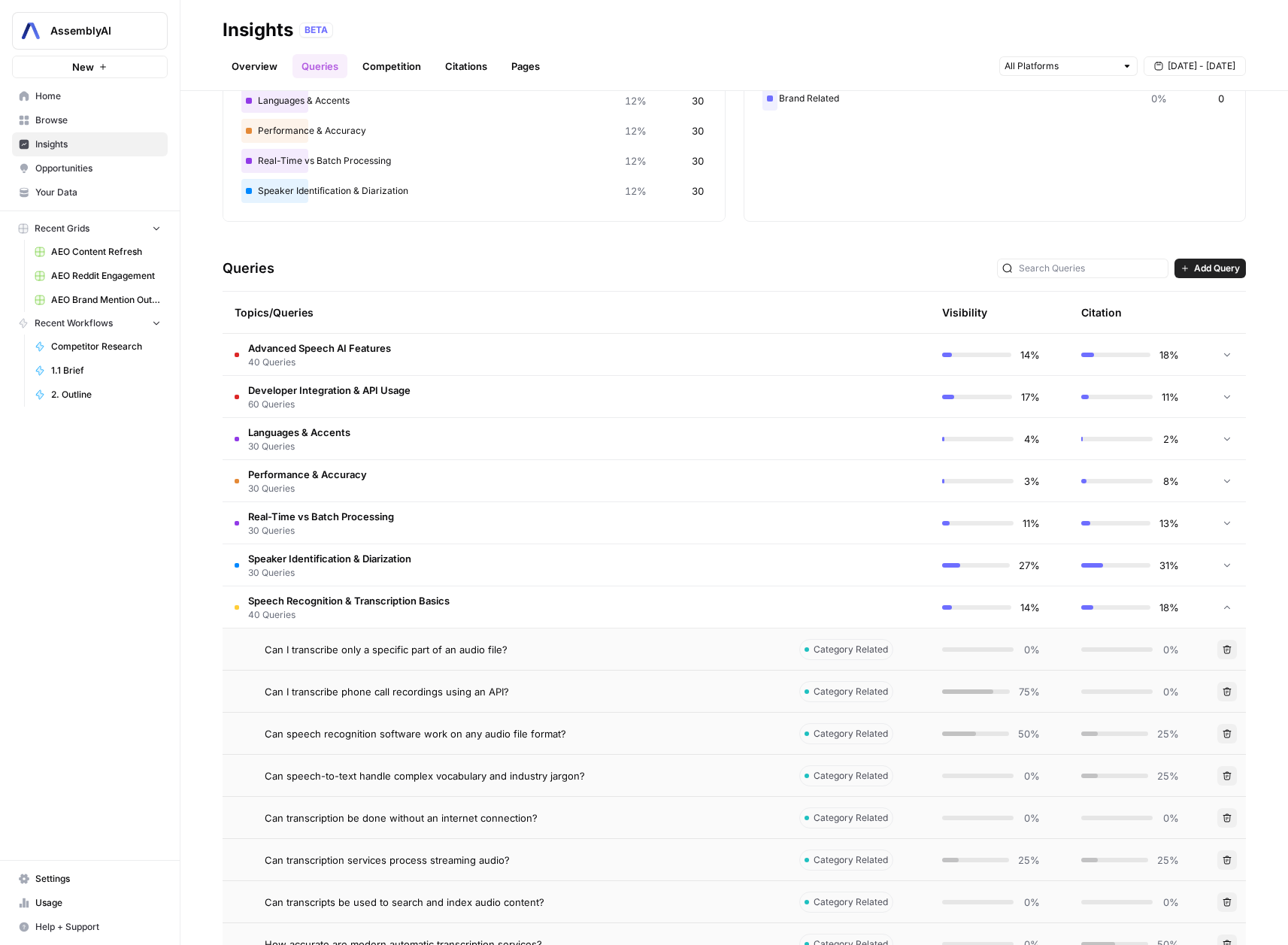
click at [531, 612] on td "Speech Recognition & Transcription Basics 40 Queries" at bounding box center [504, 607] width 565 height 41
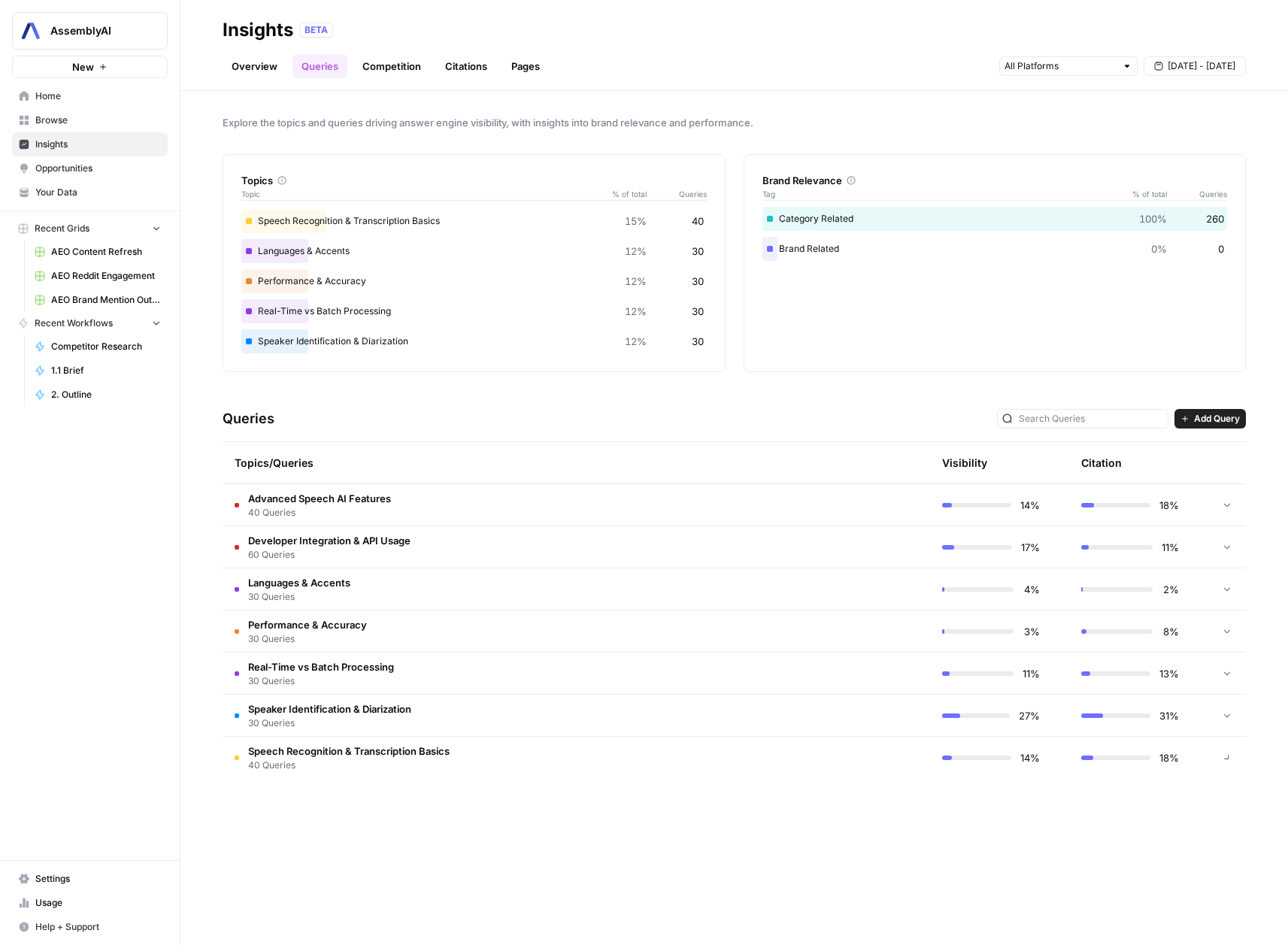
scroll to position [0, 0]
click at [566, 676] on td "Real-Time vs Batch Processing 30 Queries" at bounding box center [504, 673] width 565 height 41
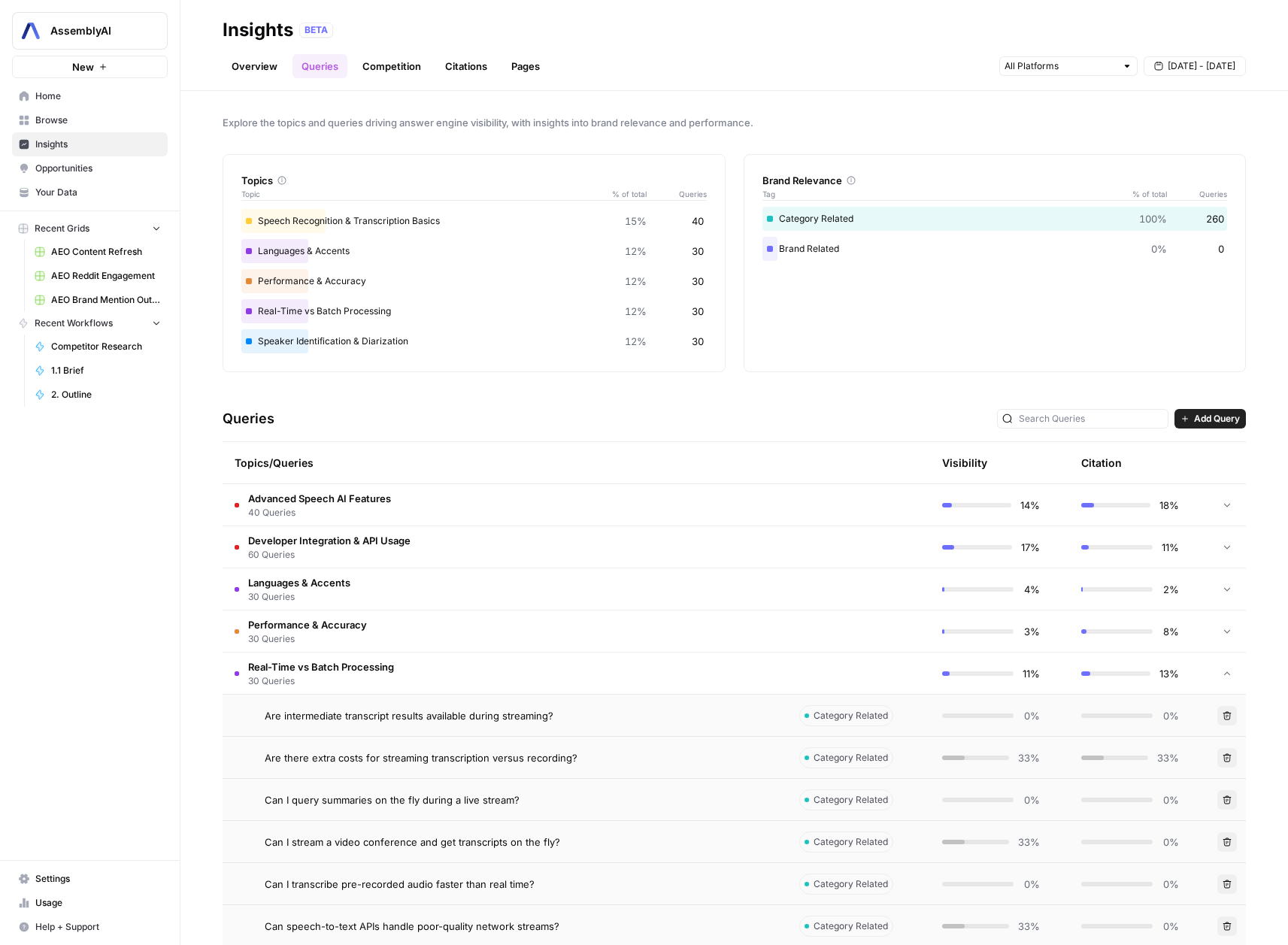
click at [566, 676] on td "Real-Time vs Batch Processing 30 Queries" at bounding box center [504, 673] width 565 height 41
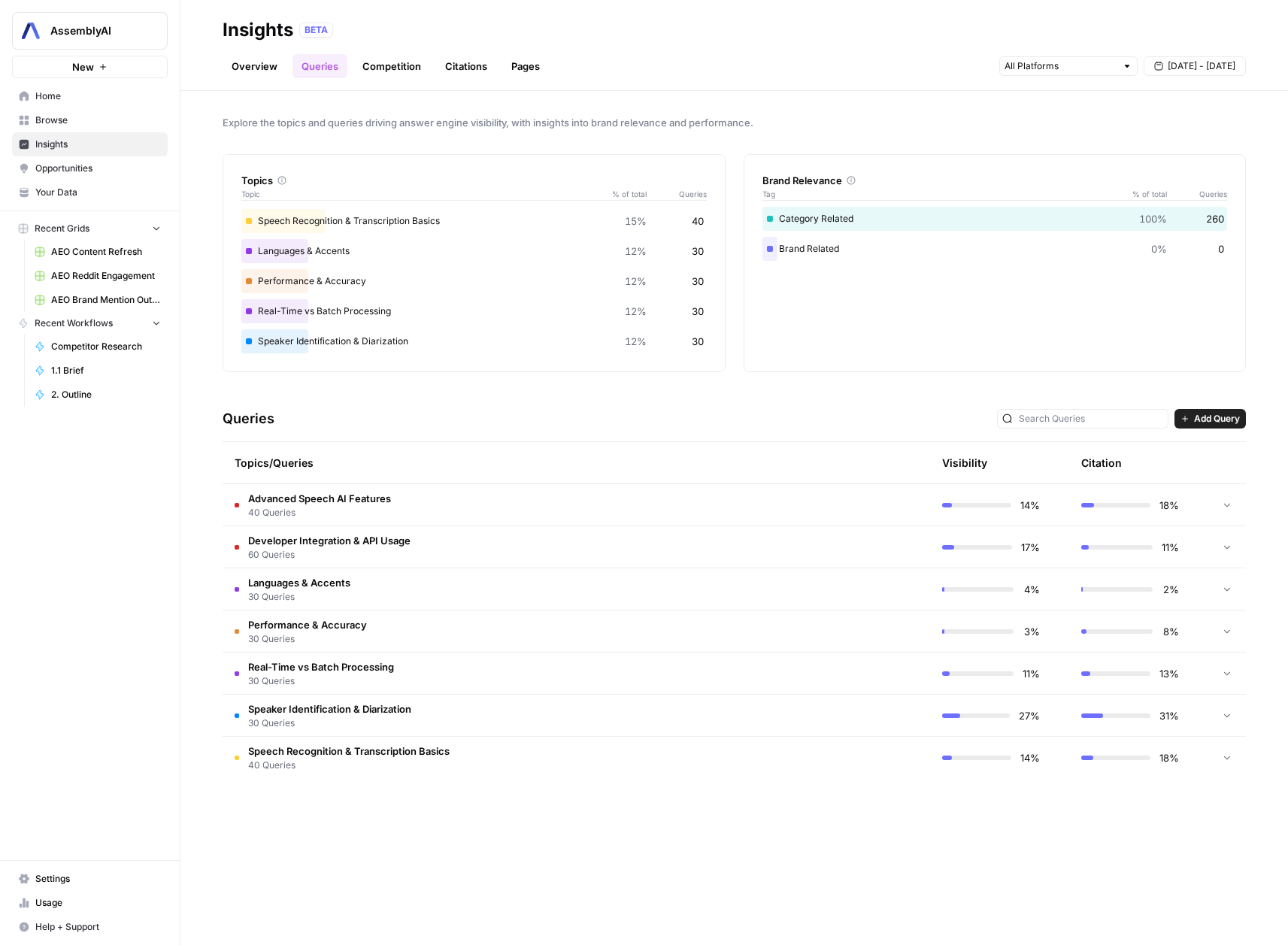
click at [793, 249] on div "Brand Related 0% 0" at bounding box center [995, 249] width 465 height 24
click at [800, 223] on div "Category Related 100% 260" at bounding box center [995, 218] width 465 height 24
click at [1085, 59] on input "text" at bounding box center [1060, 65] width 111 height 15
click at [1173, 67] on span "[DATE] - [DATE]" at bounding box center [1200, 66] width 67 height 14
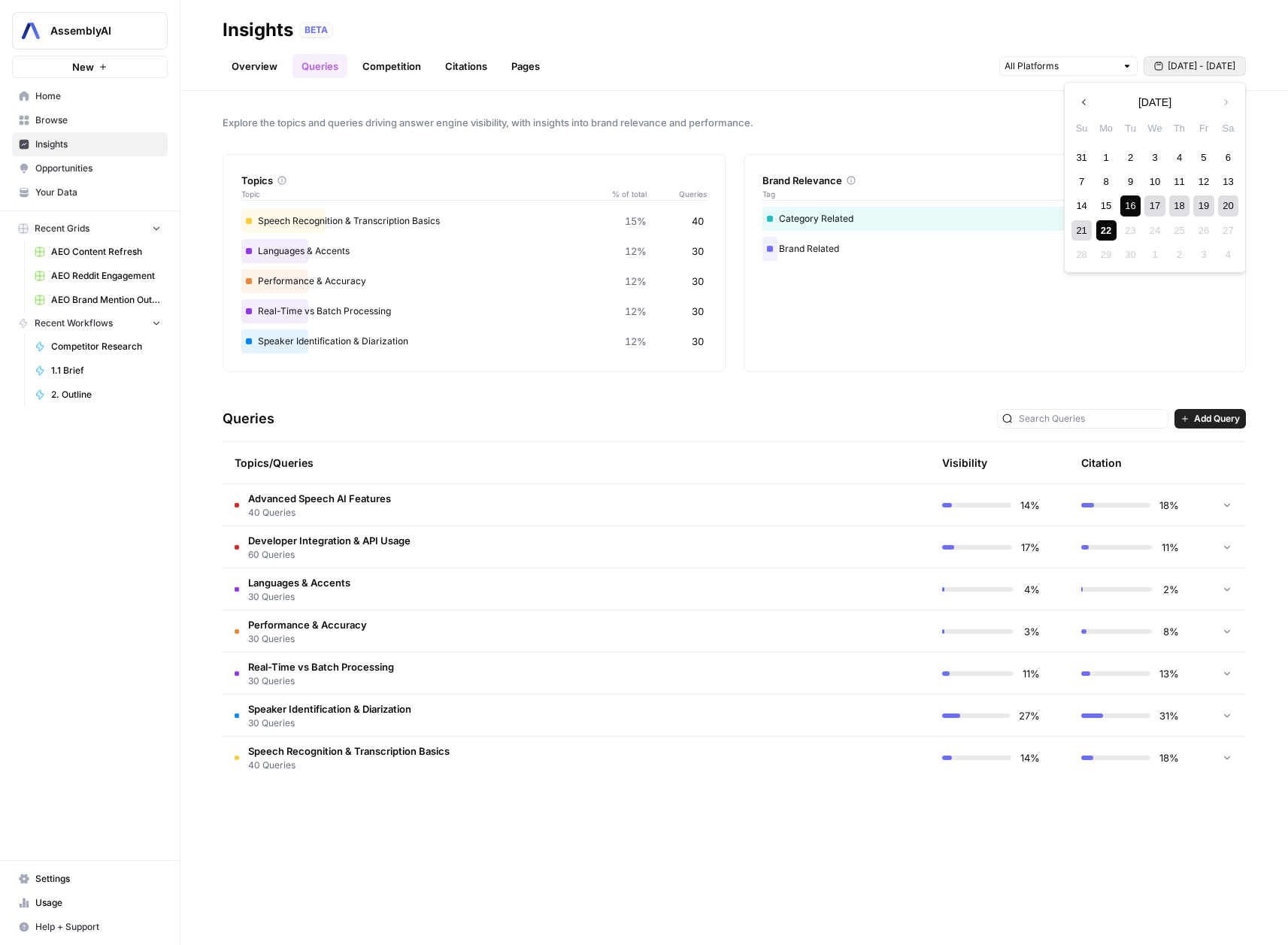
click at [1173, 67] on span "[DATE] - [DATE]" at bounding box center [1200, 66] width 67 height 14
click at [283, 180] on icon at bounding box center [282, 179] width 9 height 9
click at [382, 66] on link "Competition" at bounding box center [391, 66] width 77 height 24
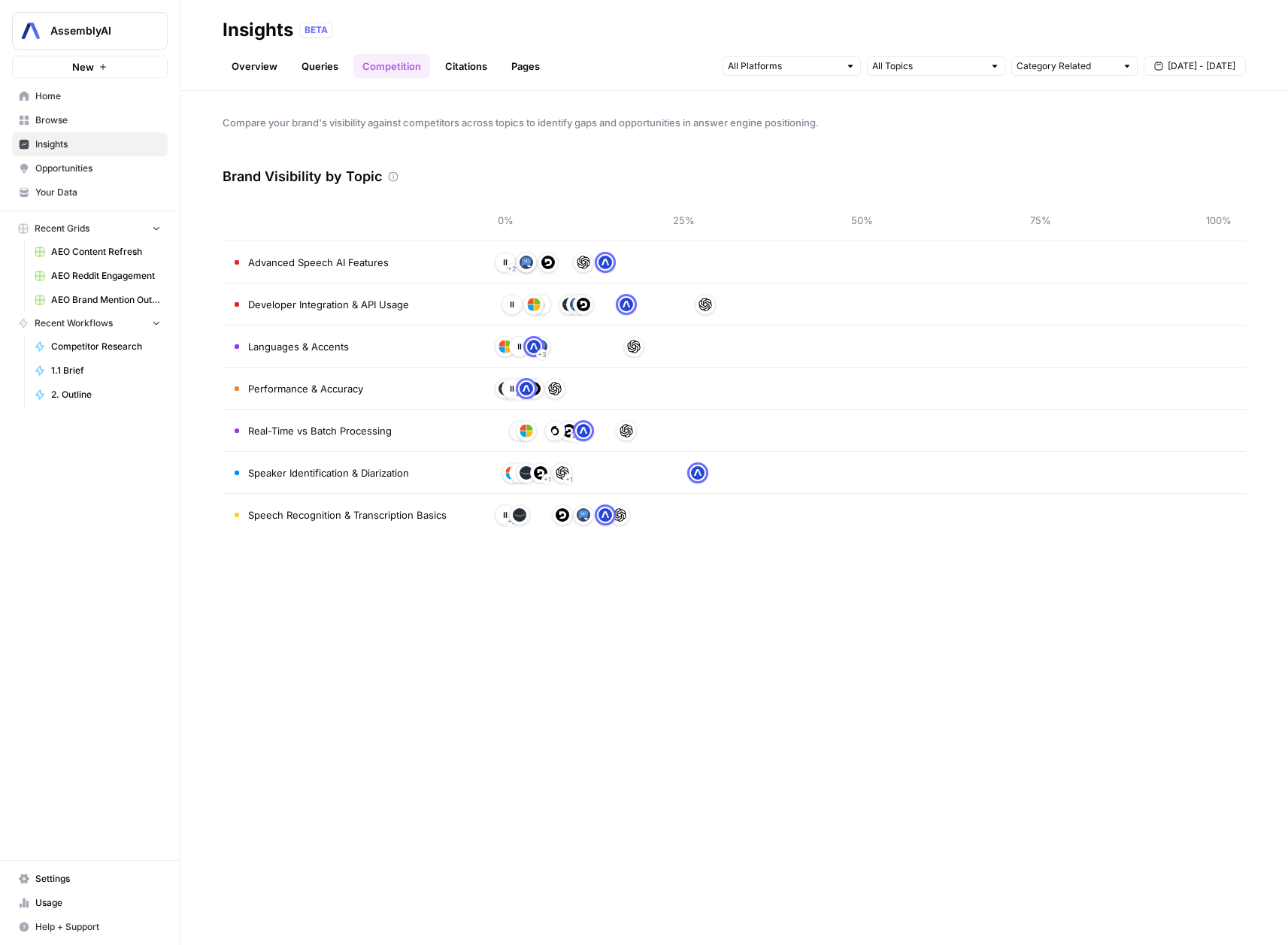
click at [457, 64] on link "Citations" at bounding box center [466, 66] width 60 height 24
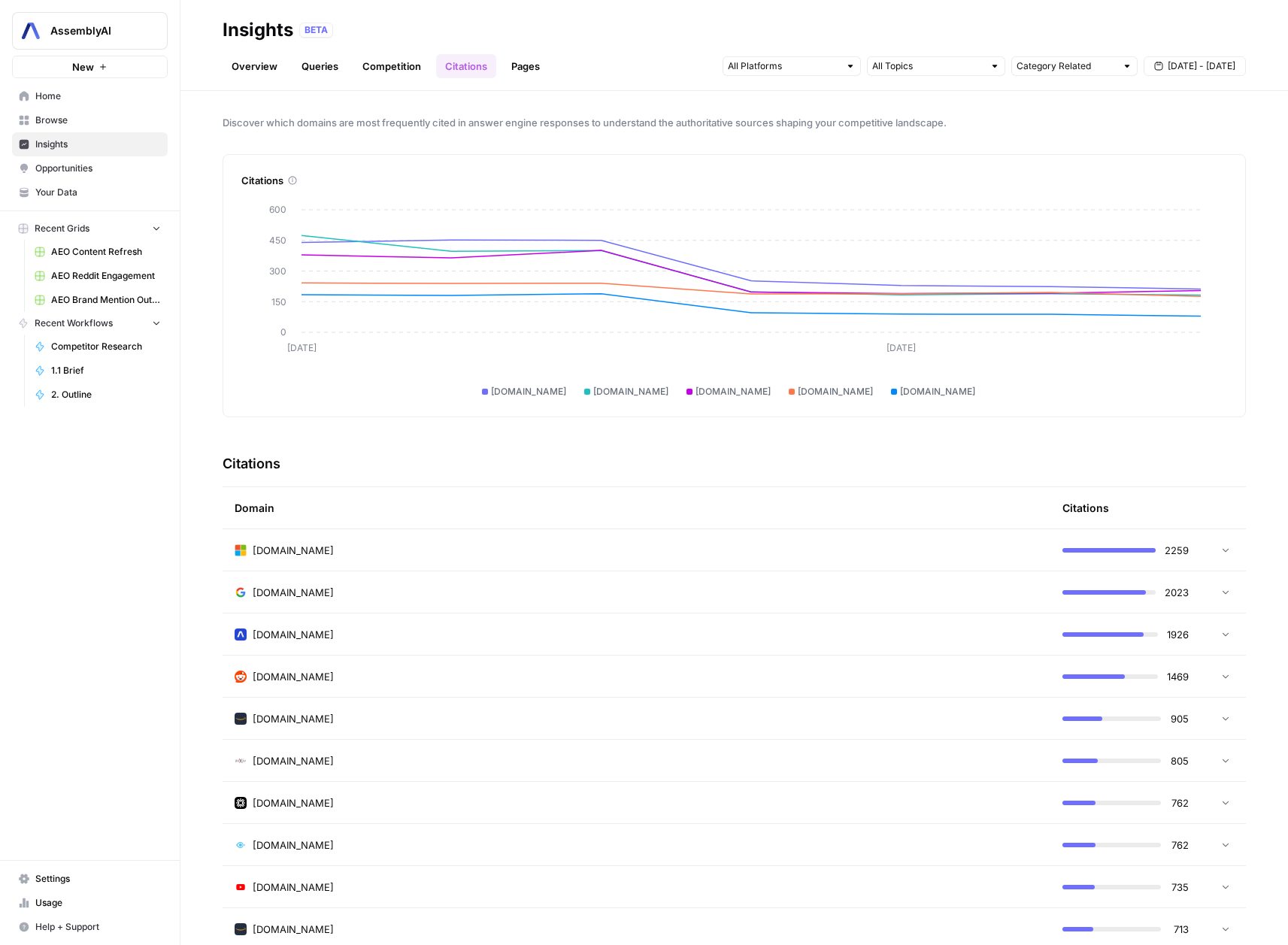
click at [530, 60] on link "Pages" at bounding box center [526, 66] width 47 height 24
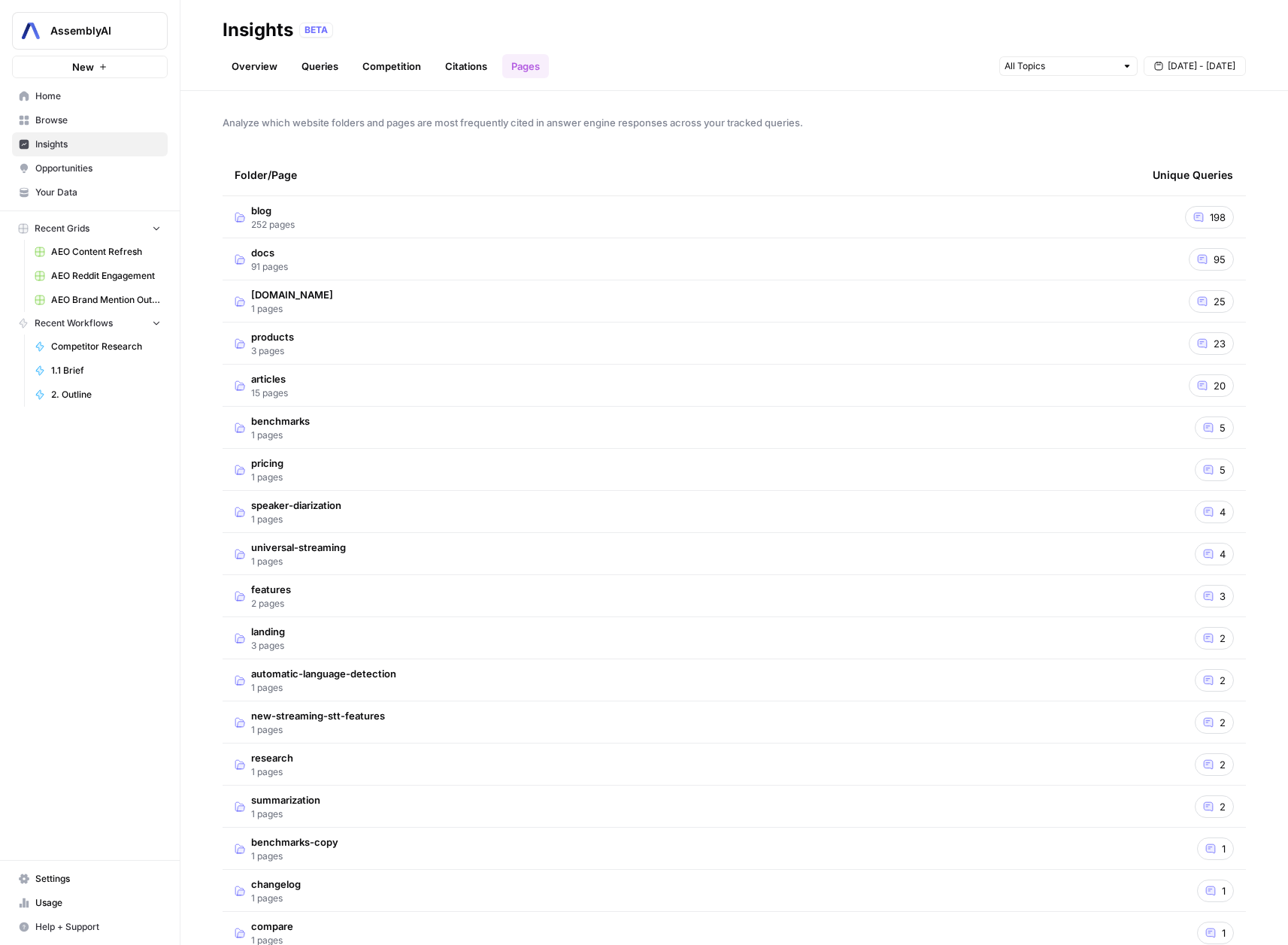
click at [349, 382] on td "articles 15 pages" at bounding box center [681, 385] width 917 height 41
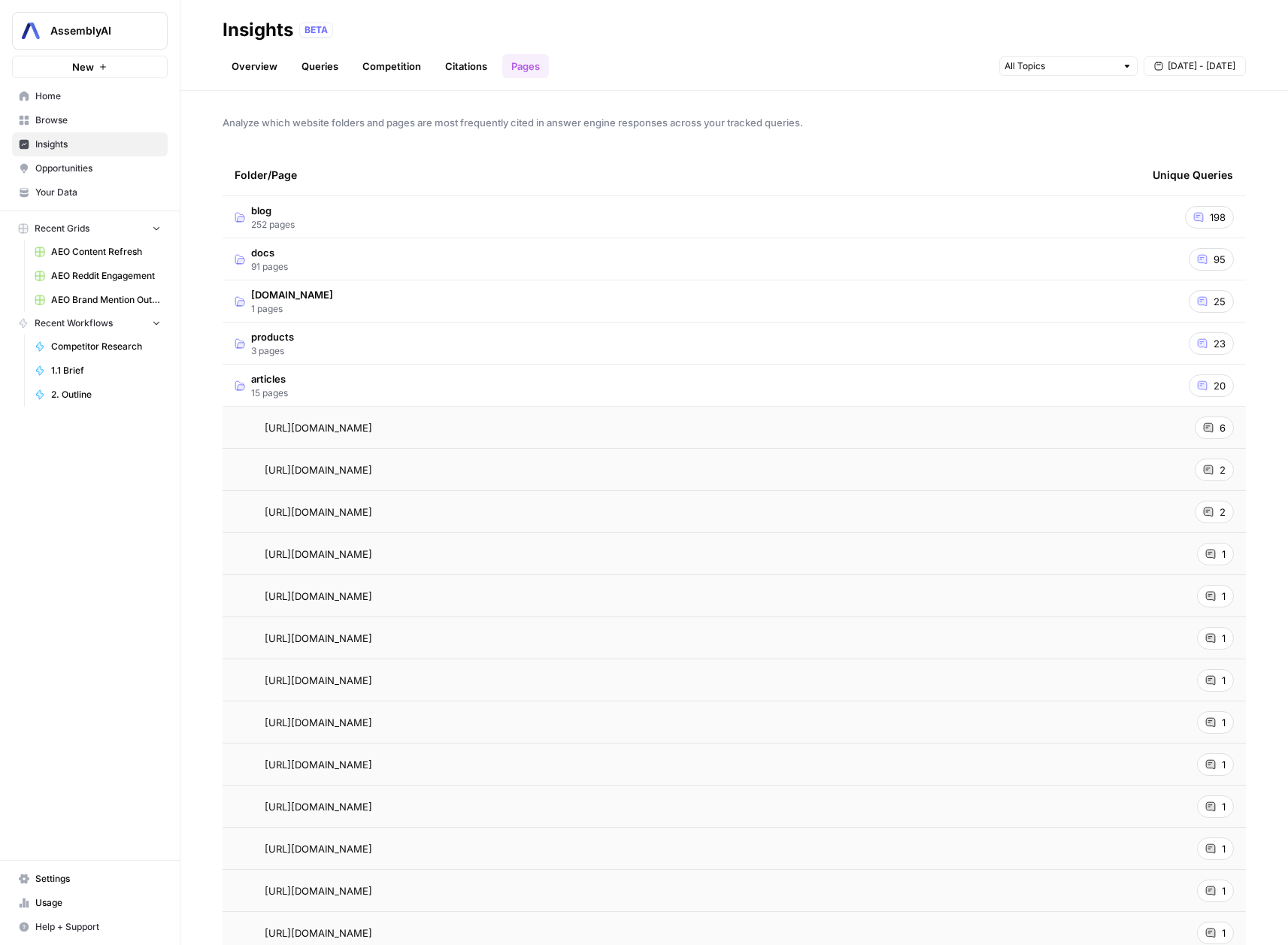
click at [316, 58] on link "Queries" at bounding box center [320, 66] width 55 height 24
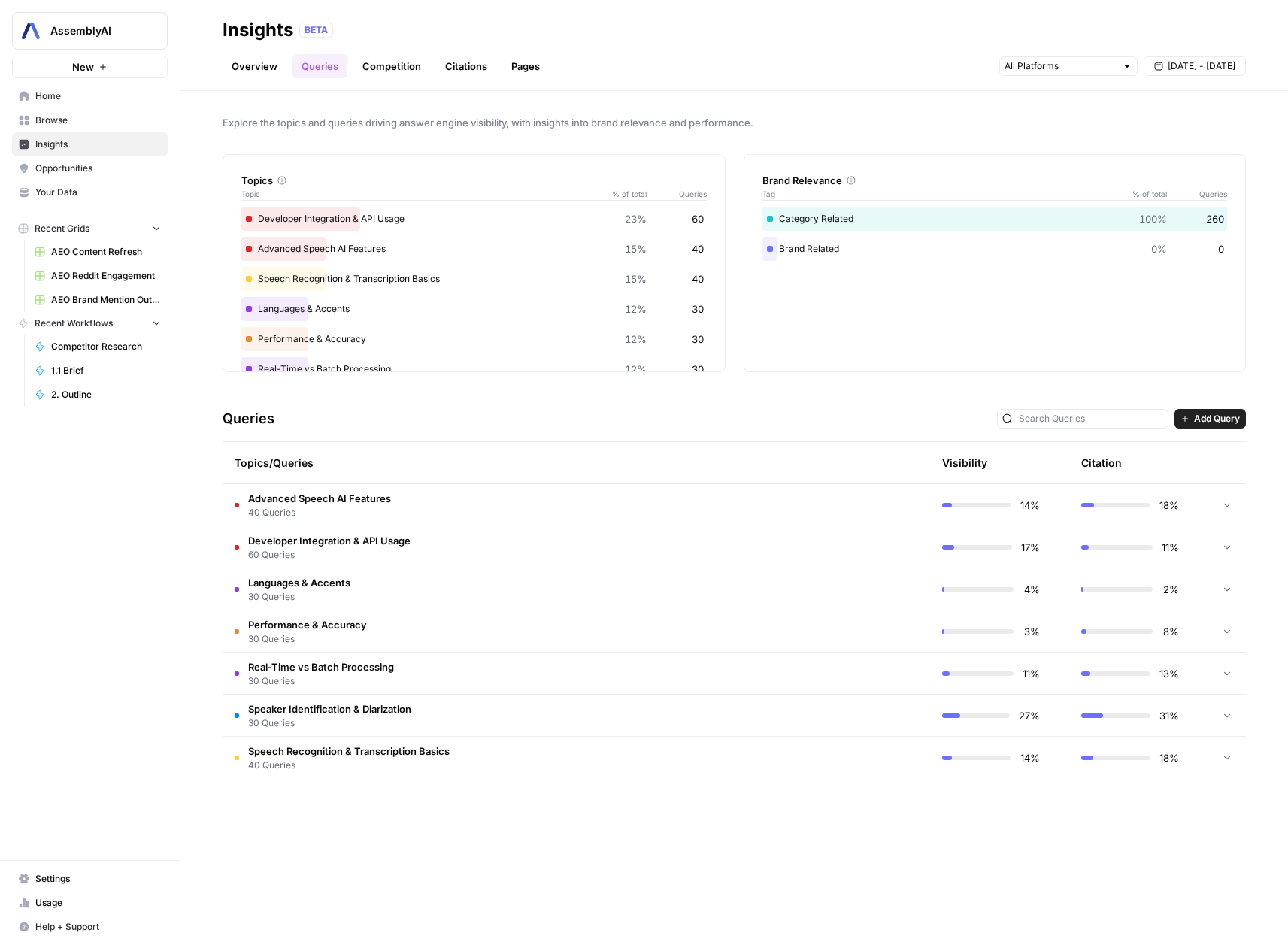
click at [87, 121] on span "Browse" at bounding box center [98, 120] width 126 height 14
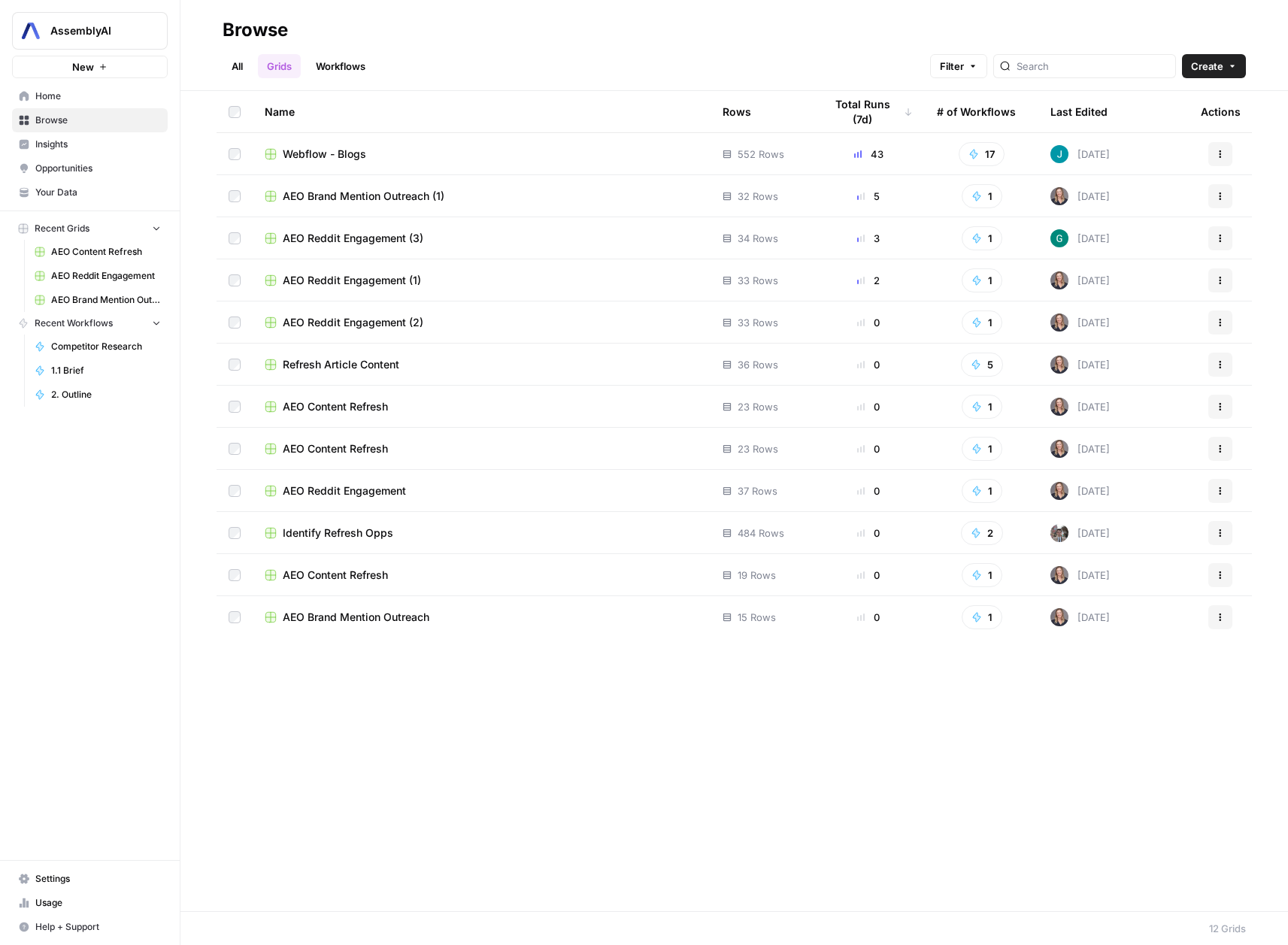
click at [614, 203] on td "AEO Brand Mention Outreach (1)" at bounding box center [482, 196] width 458 height 41
click at [375, 202] on span "AEO Brand Mention Outreach (1)" at bounding box center [364, 196] width 162 height 15
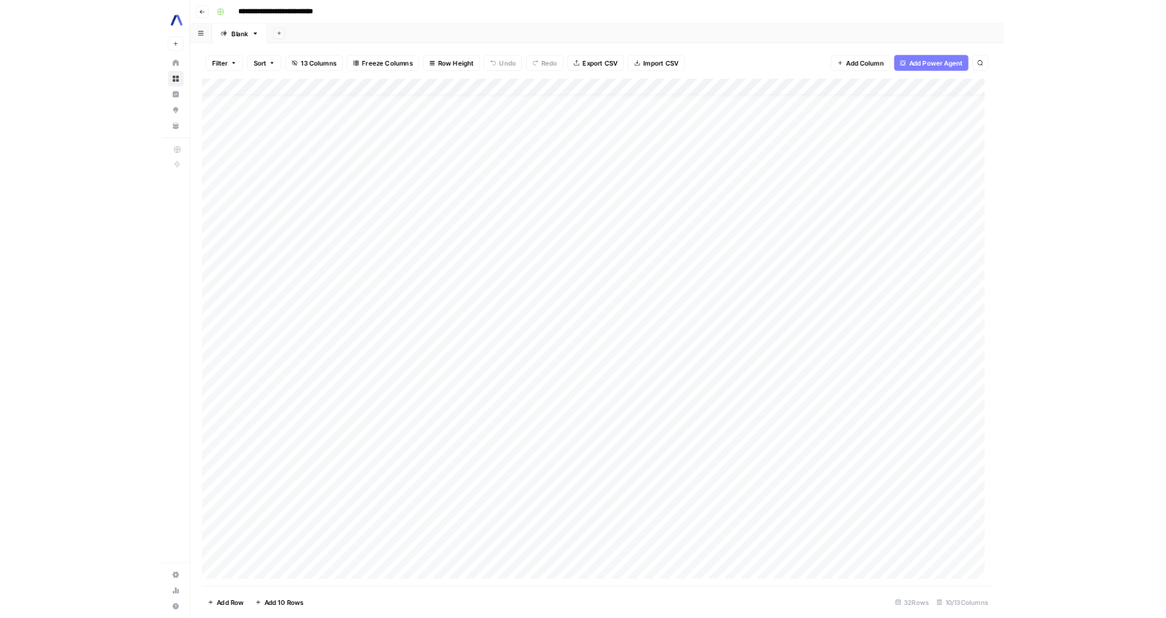
scroll to position [106, 0]
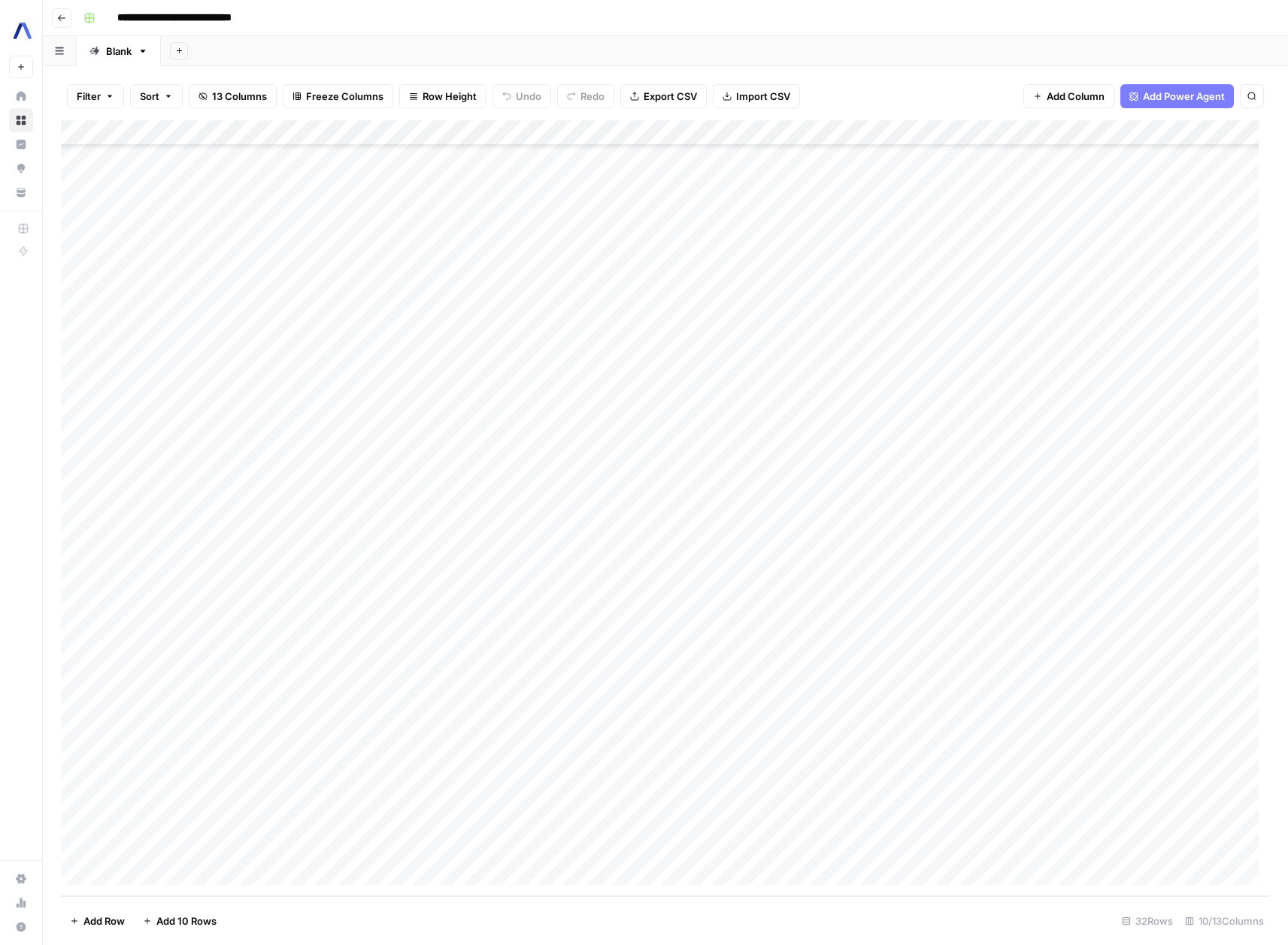
click at [766, 639] on div "Add Column" at bounding box center [665, 508] width 1209 height 776
click at [636, 130] on div "Add Column" at bounding box center [665, 508] width 1209 height 776
click at [621, 130] on div at bounding box center [561, 135] width 220 height 30
click at [967, 228] on div "Add Column" at bounding box center [665, 508] width 1209 height 776
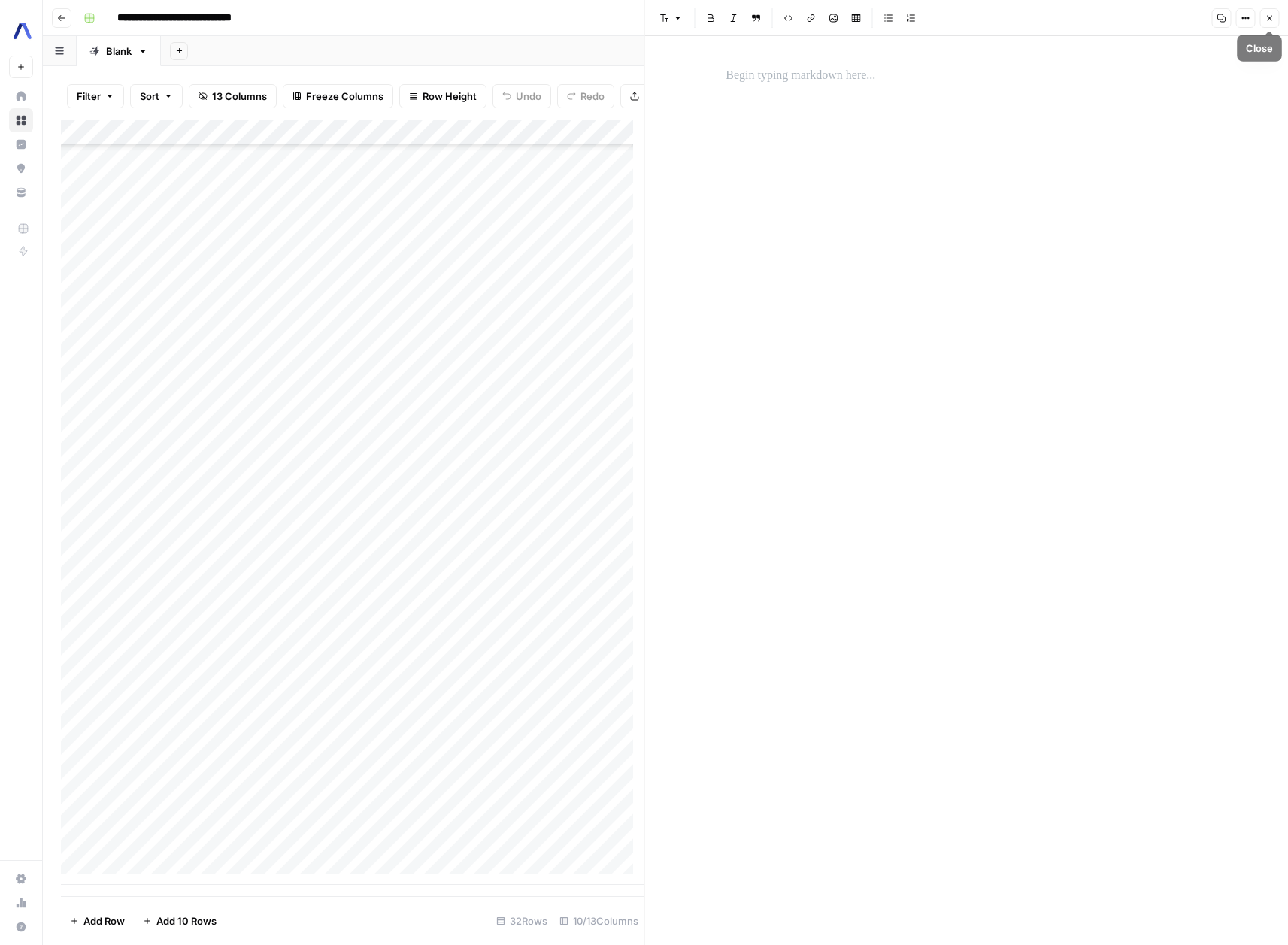
click at [1267, 16] on icon "button" at bounding box center [1268, 18] width 5 height 5
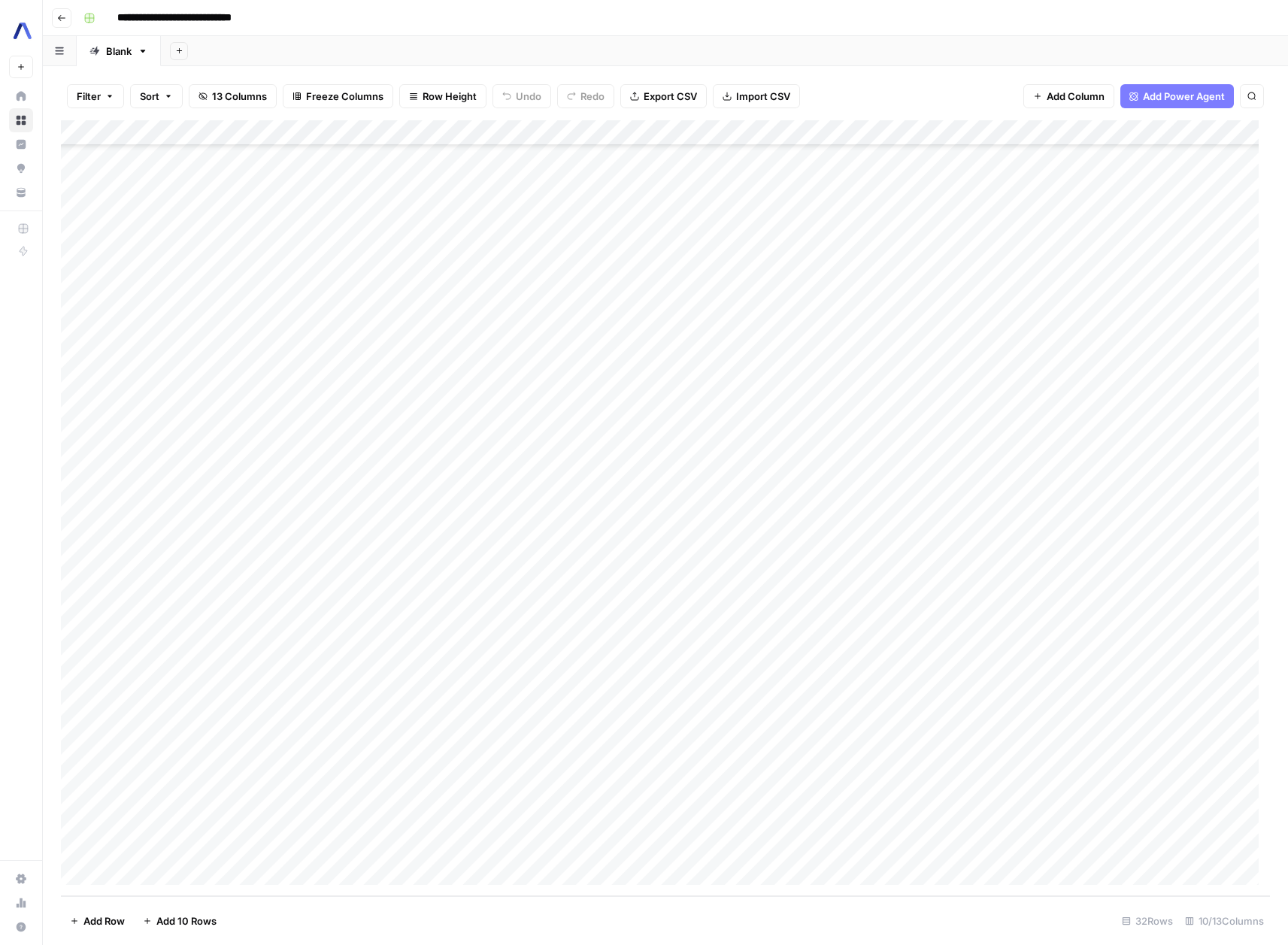
click at [922, 361] on div "Add Column" at bounding box center [665, 508] width 1209 height 776
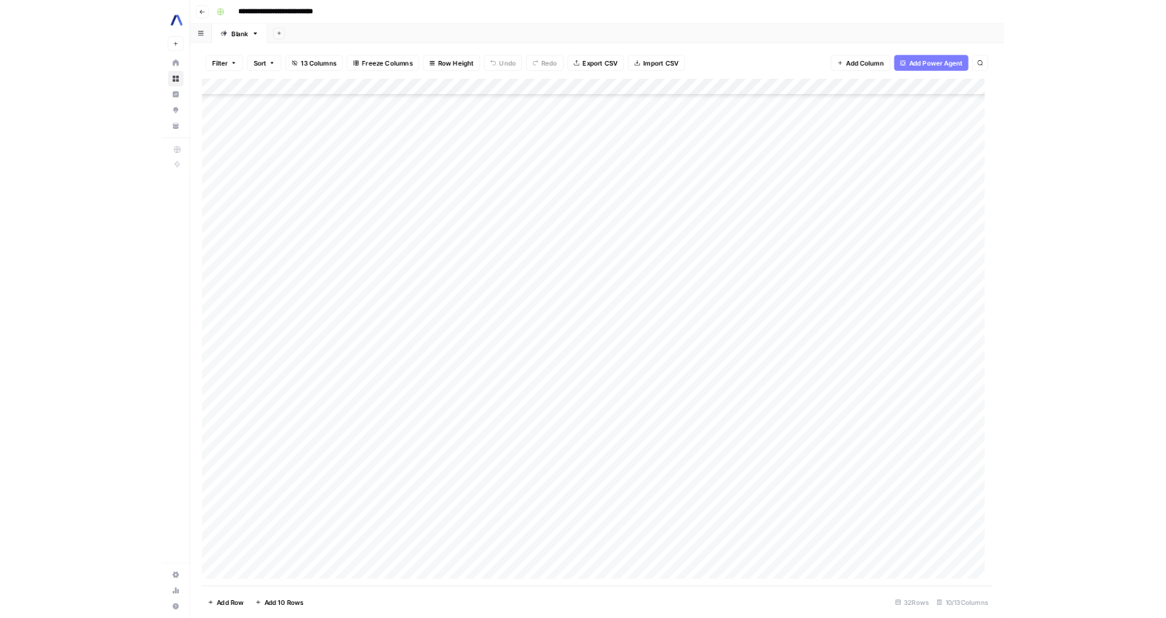
scroll to position [106, 0]
